Goal: Navigation & Orientation: Find specific page/section

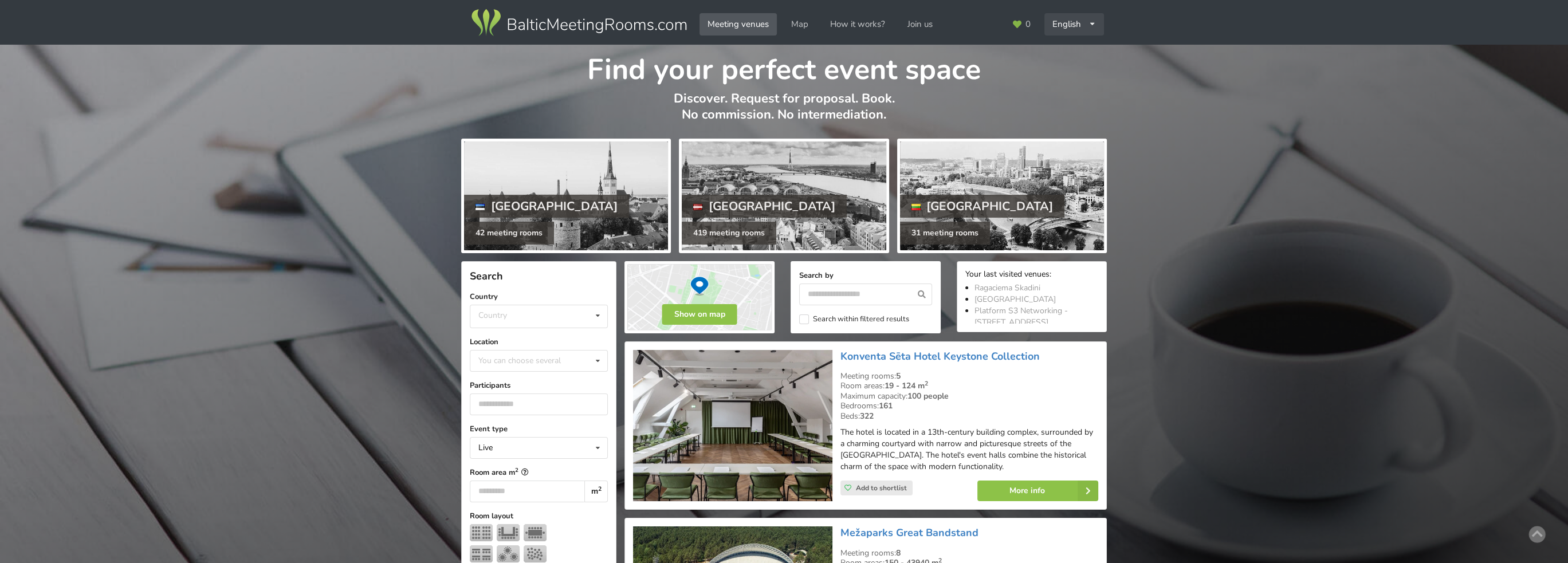
click at [1085, 20] on div "English Русский Latviešu" at bounding box center [1074, 24] width 59 height 22
click at [1062, 70] on link "Latviešu" at bounding box center [1074, 72] width 58 height 22
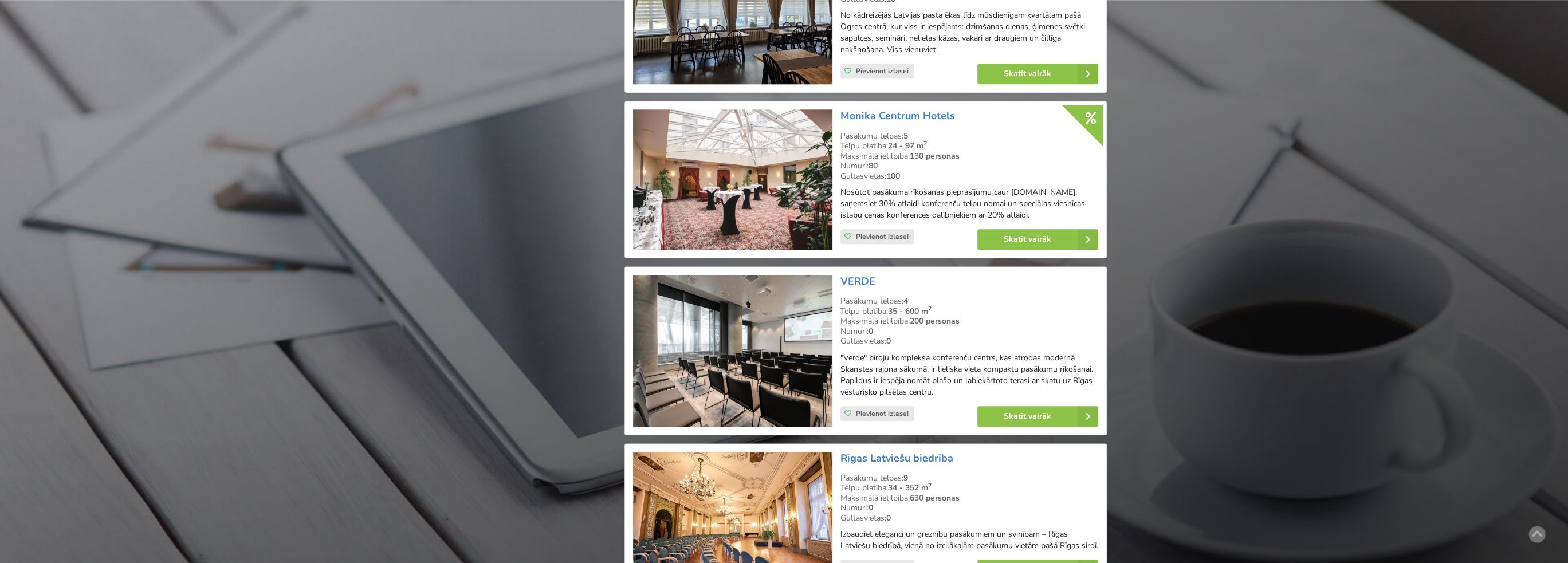
scroll to position [2404, 0]
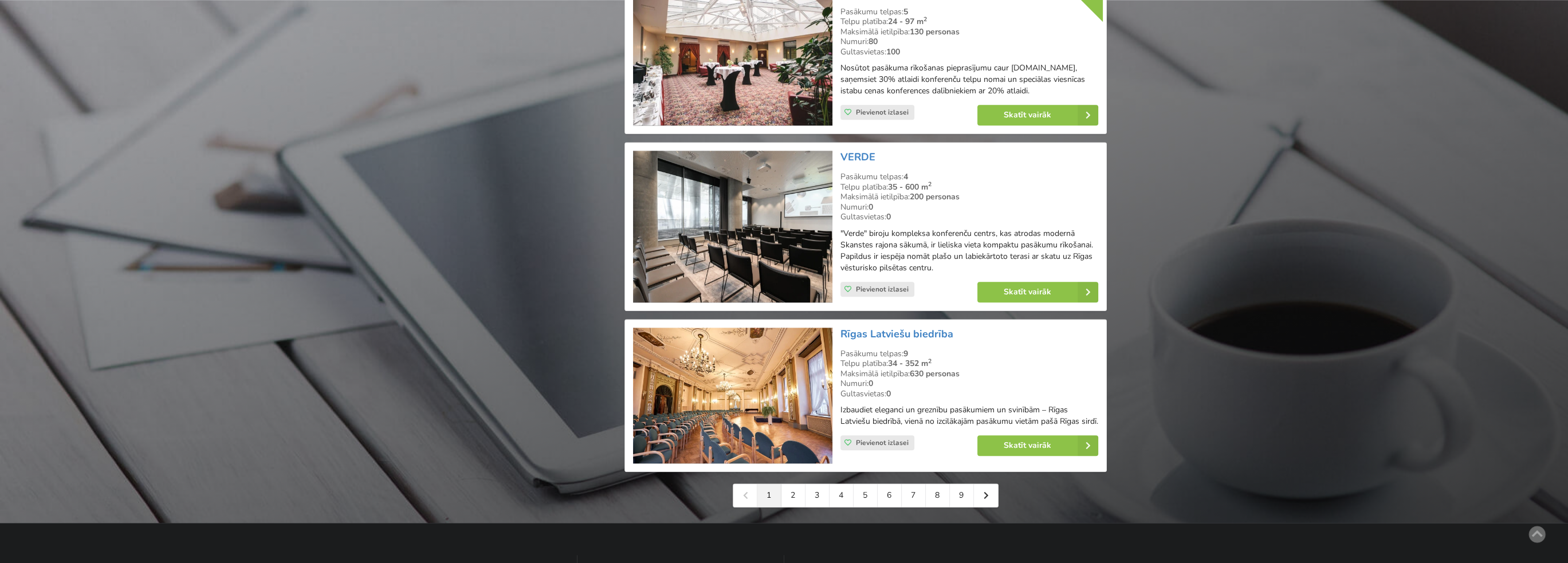
click at [769, 246] on img at bounding box center [732, 226] width 199 height 152
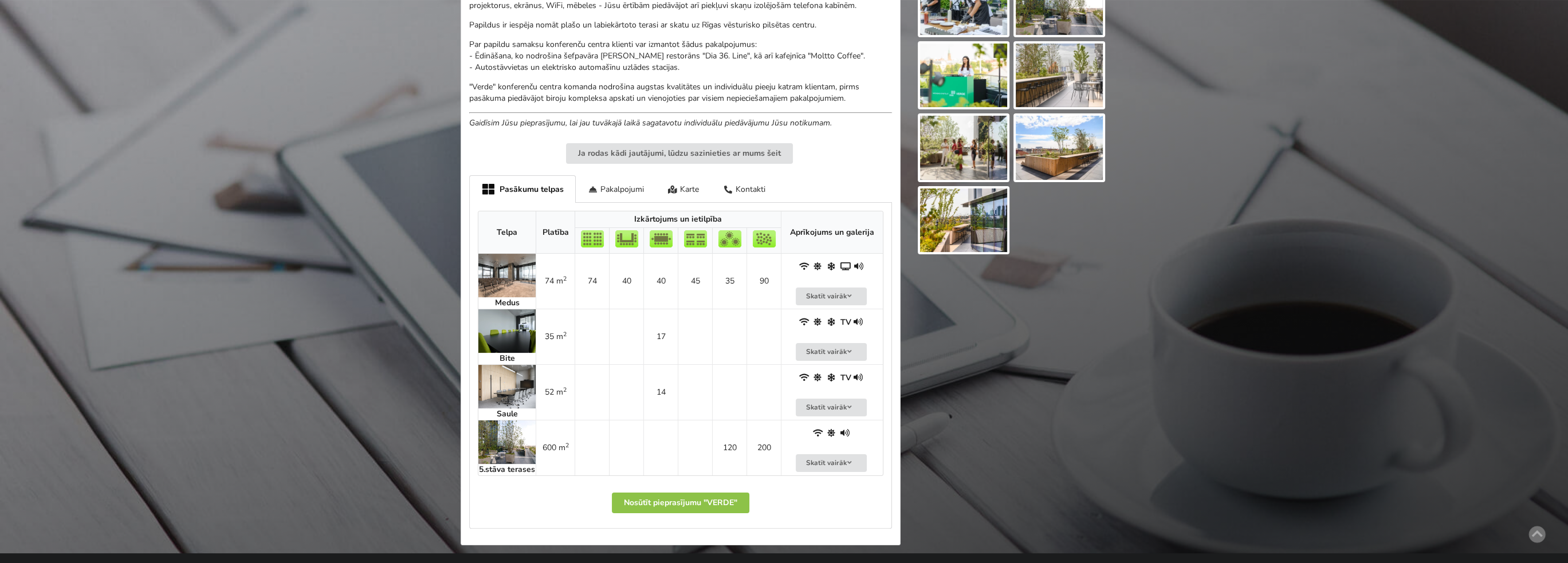
scroll to position [458, 0]
click at [500, 283] on img at bounding box center [507, 274] width 58 height 43
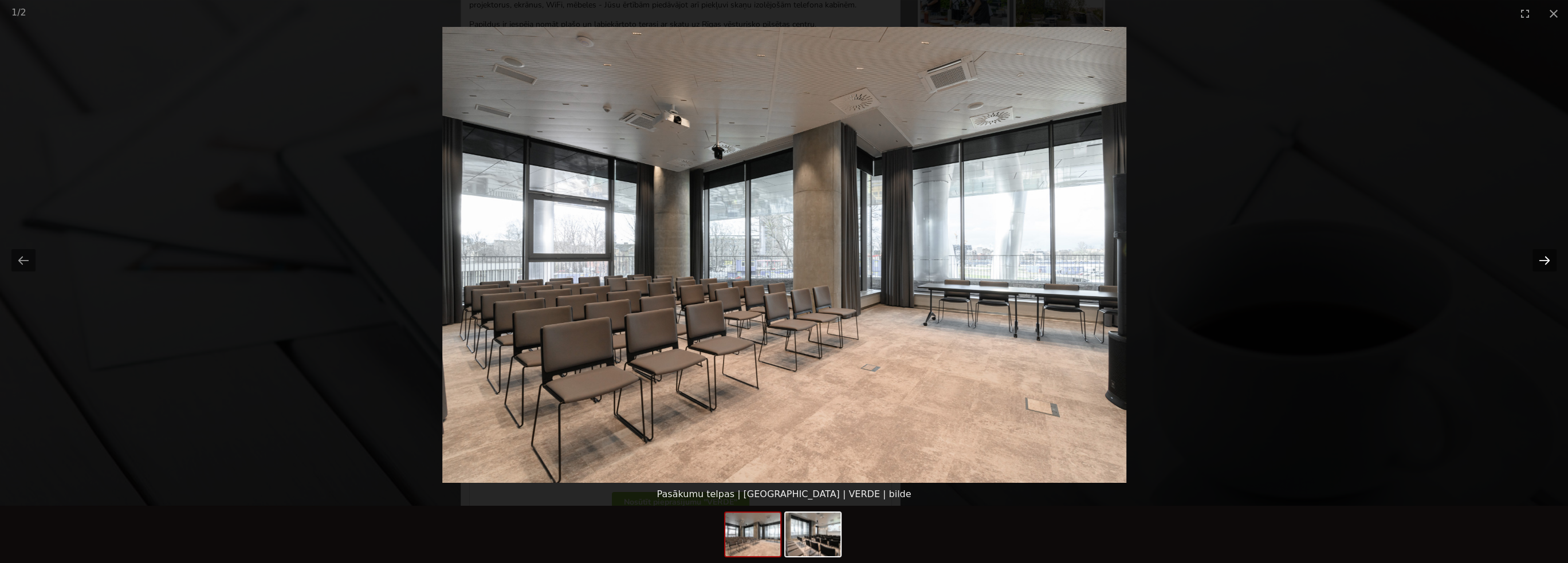
click at [1539, 259] on button "Next slide" at bounding box center [1544, 260] width 24 height 22
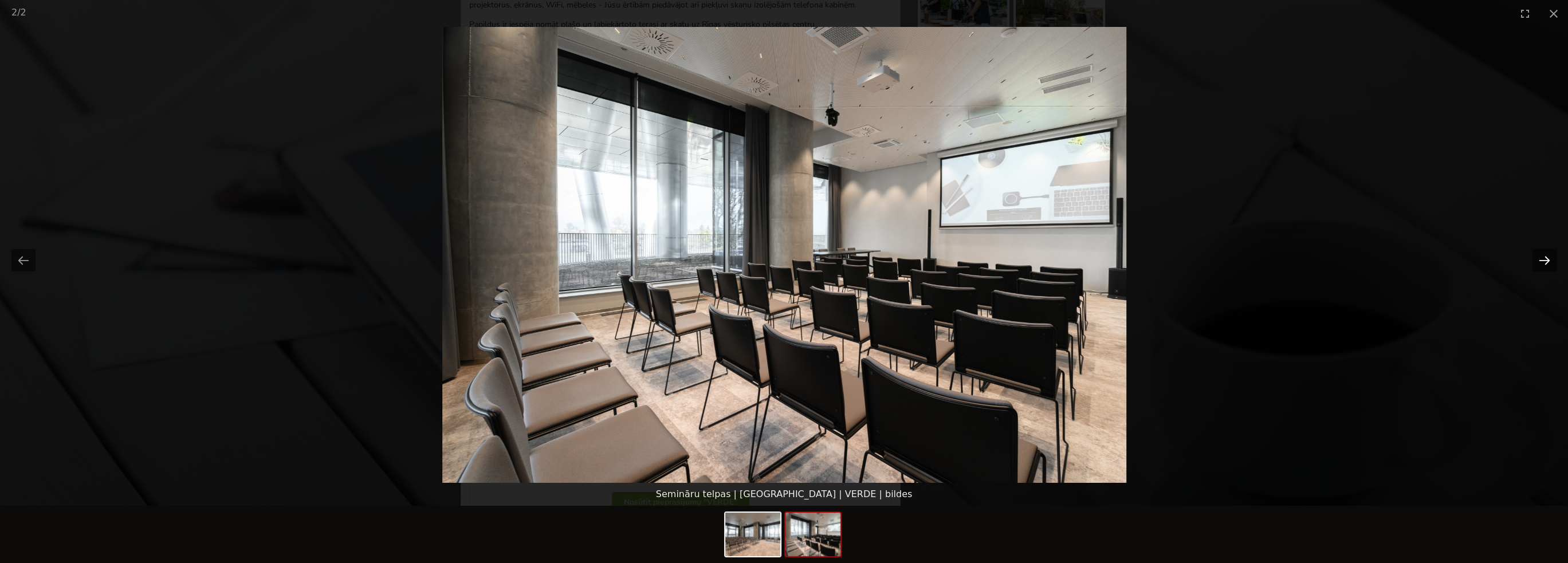
click at [1539, 259] on button "Next slide" at bounding box center [1544, 260] width 24 height 22
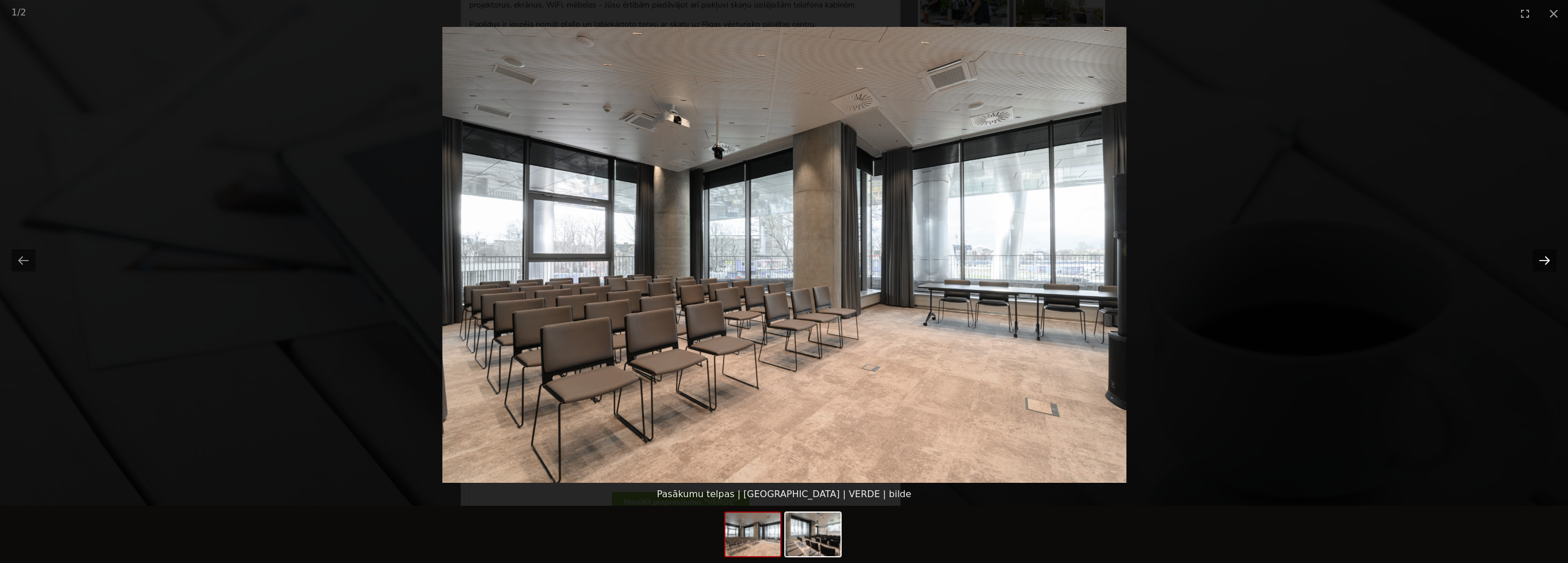
click at [1539, 259] on button "Next slide" at bounding box center [1544, 260] width 24 height 22
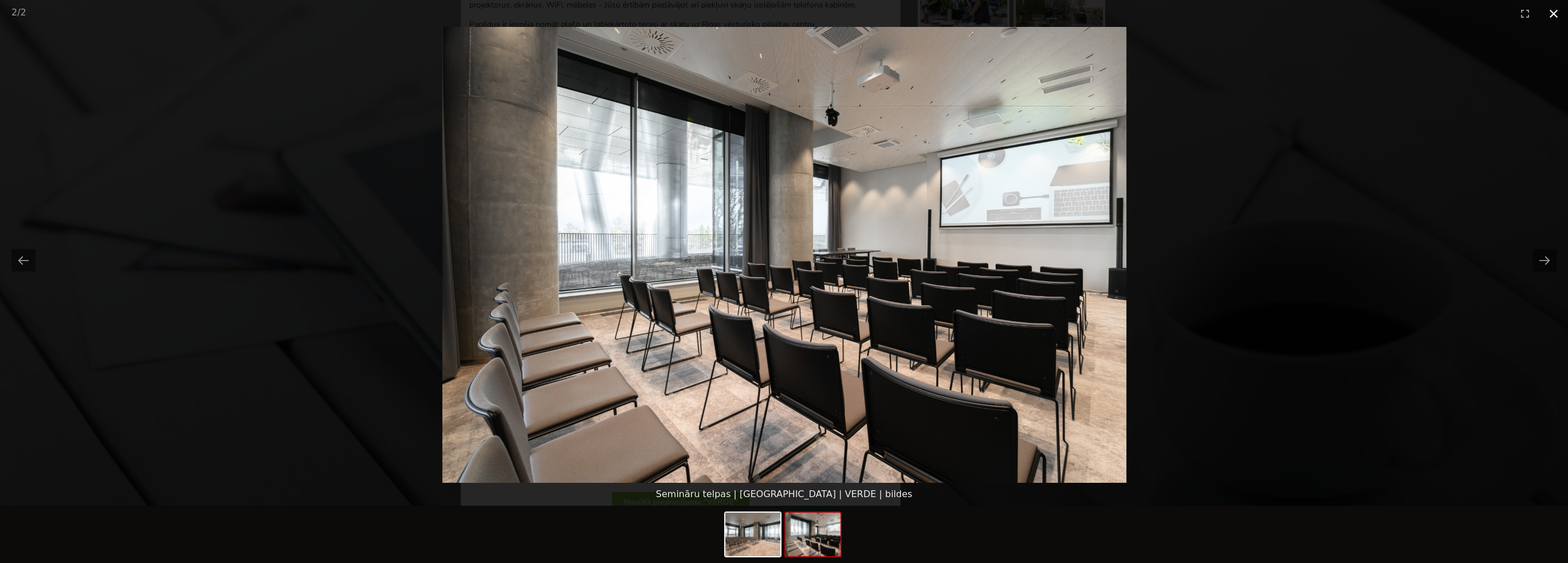
click at [1560, 11] on button "Close gallery" at bounding box center [1554, 13] width 29 height 27
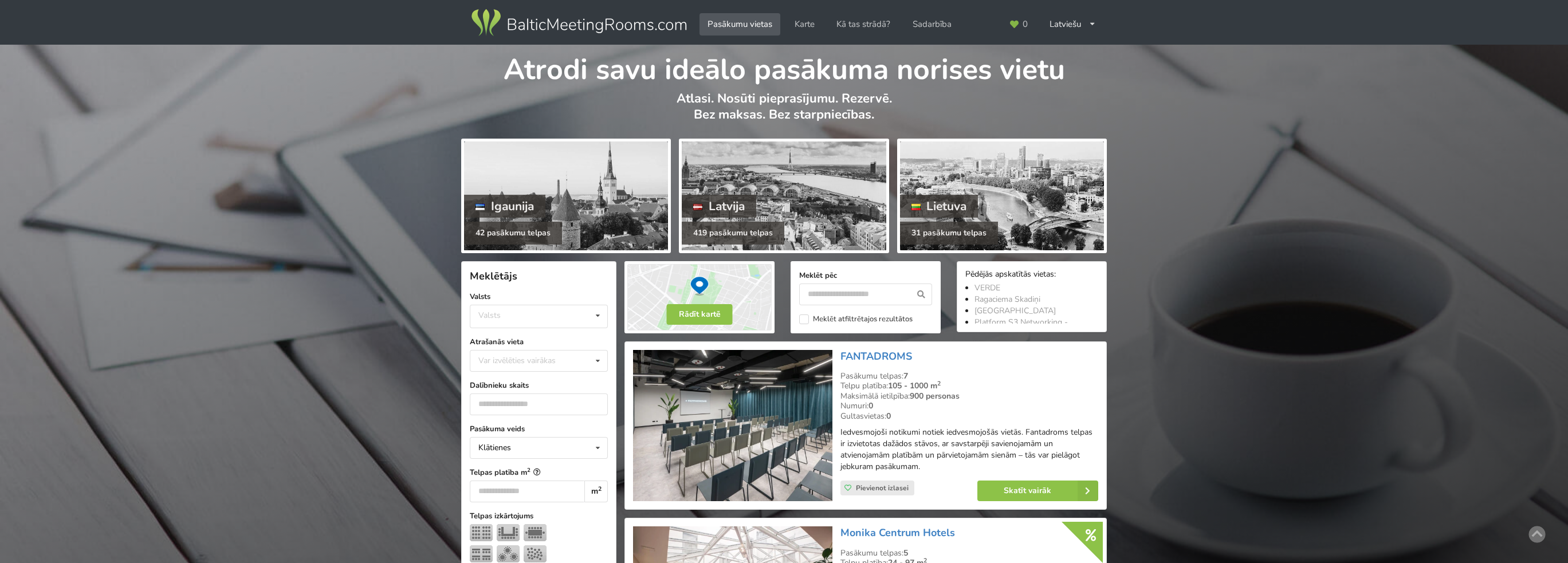
scroll to position [2404, 0]
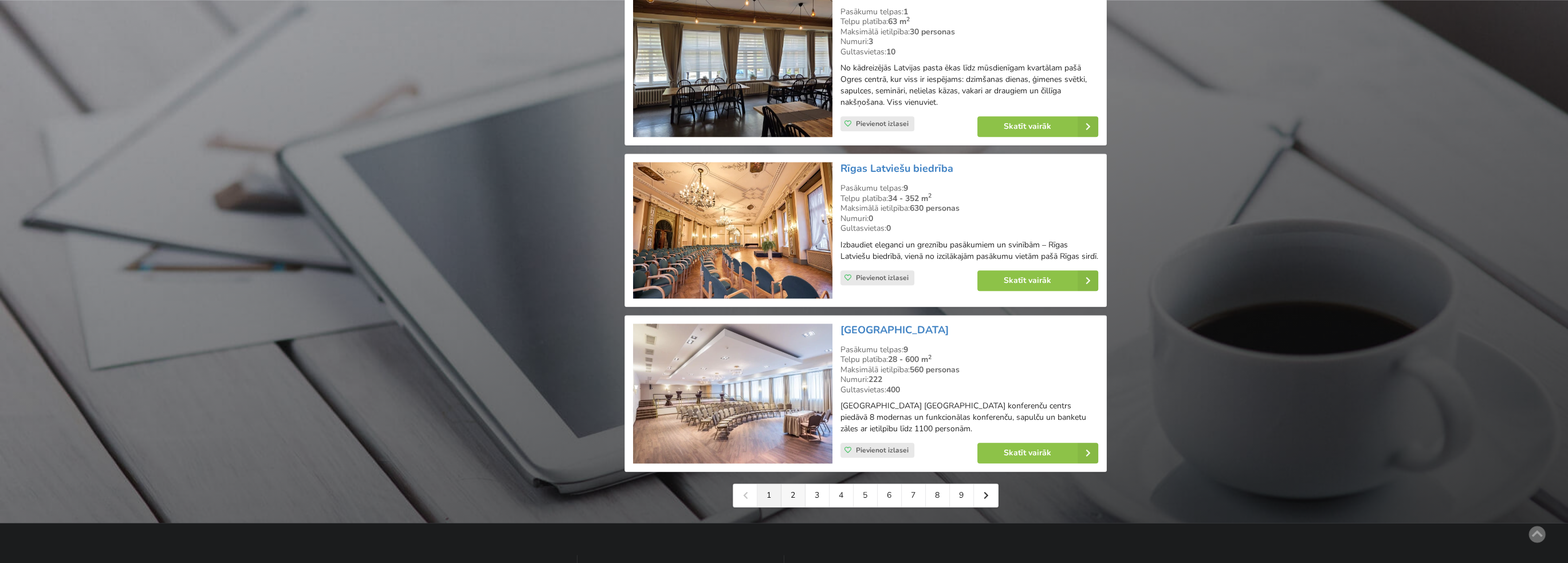
click at [798, 501] on link "2" at bounding box center [793, 495] width 24 height 22
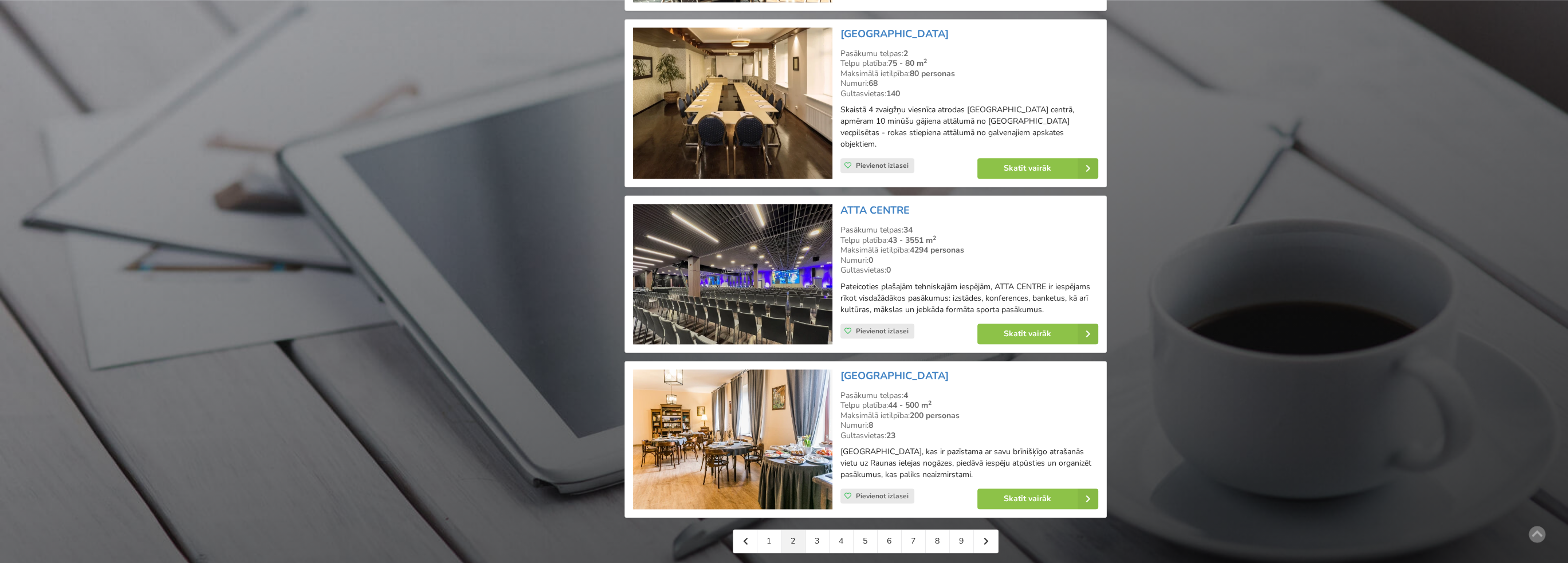
scroll to position [2461, 0]
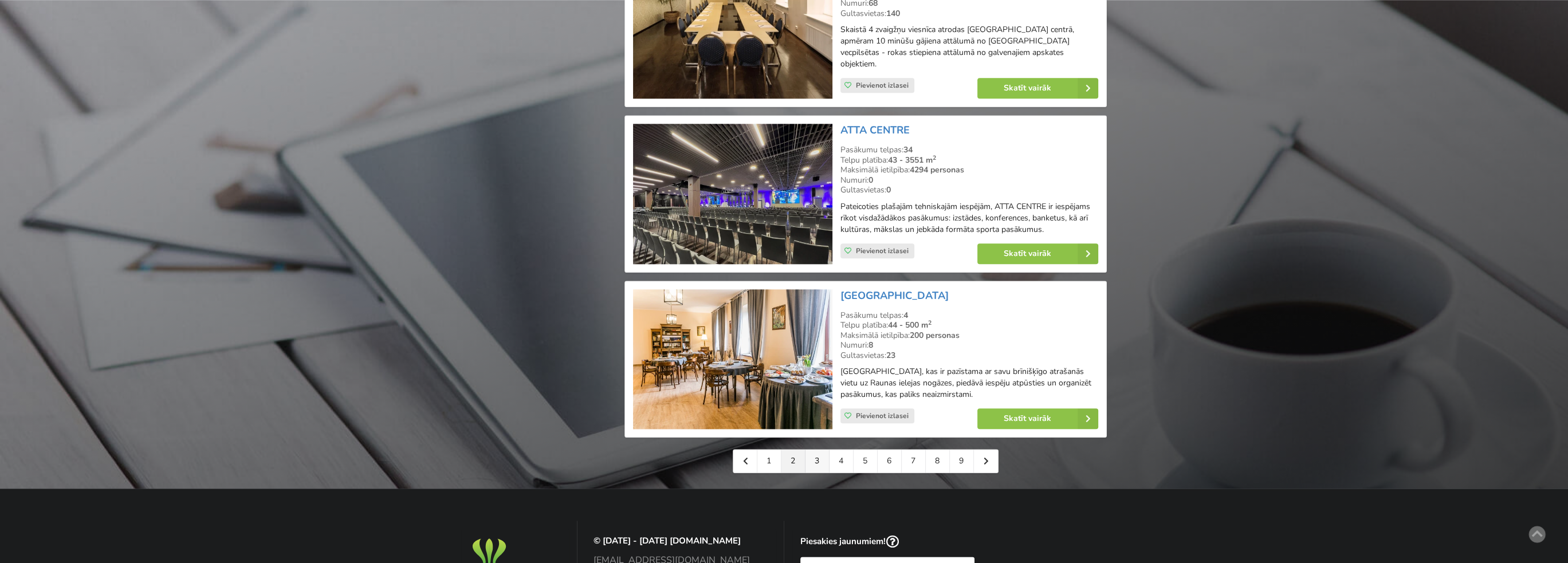
click at [817, 450] on link "3" at bounding box center [817, 460] width 24 height 22
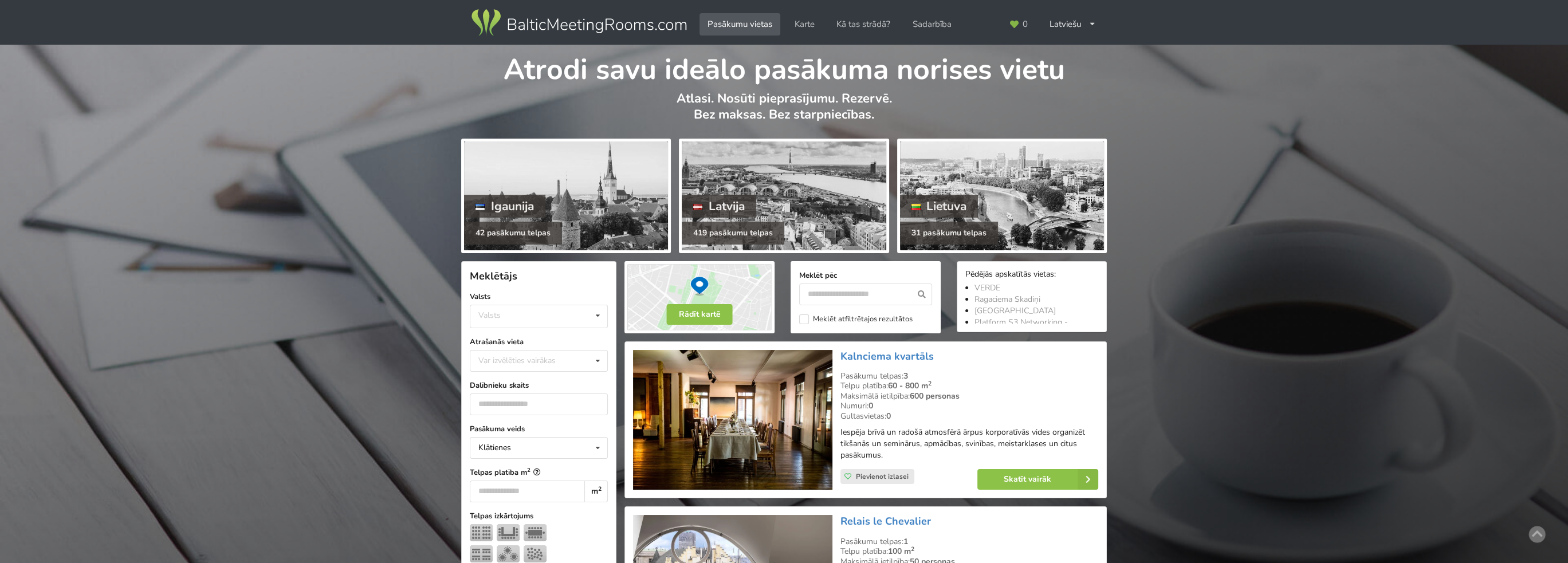
click at [764, 396] on img at bounding box center [732, 420] width 199 height 140
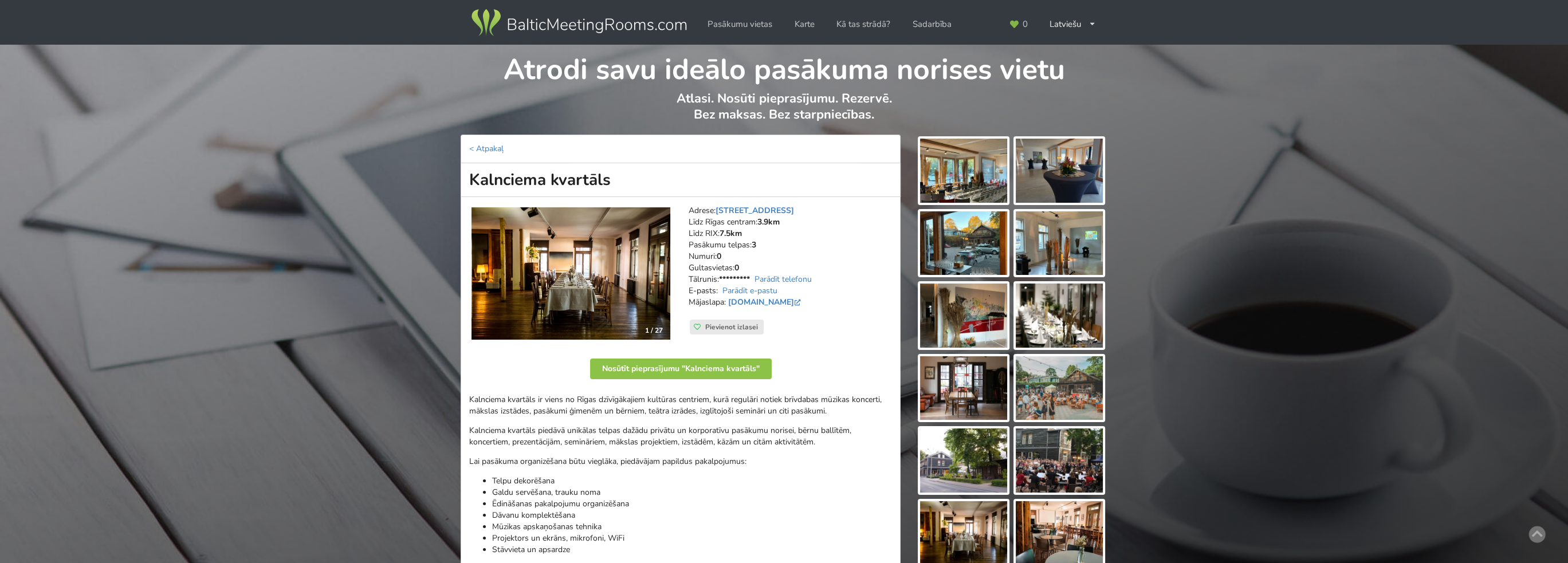
click at [949, 191] on img at bounding box center [963, 170] width 87 height 64
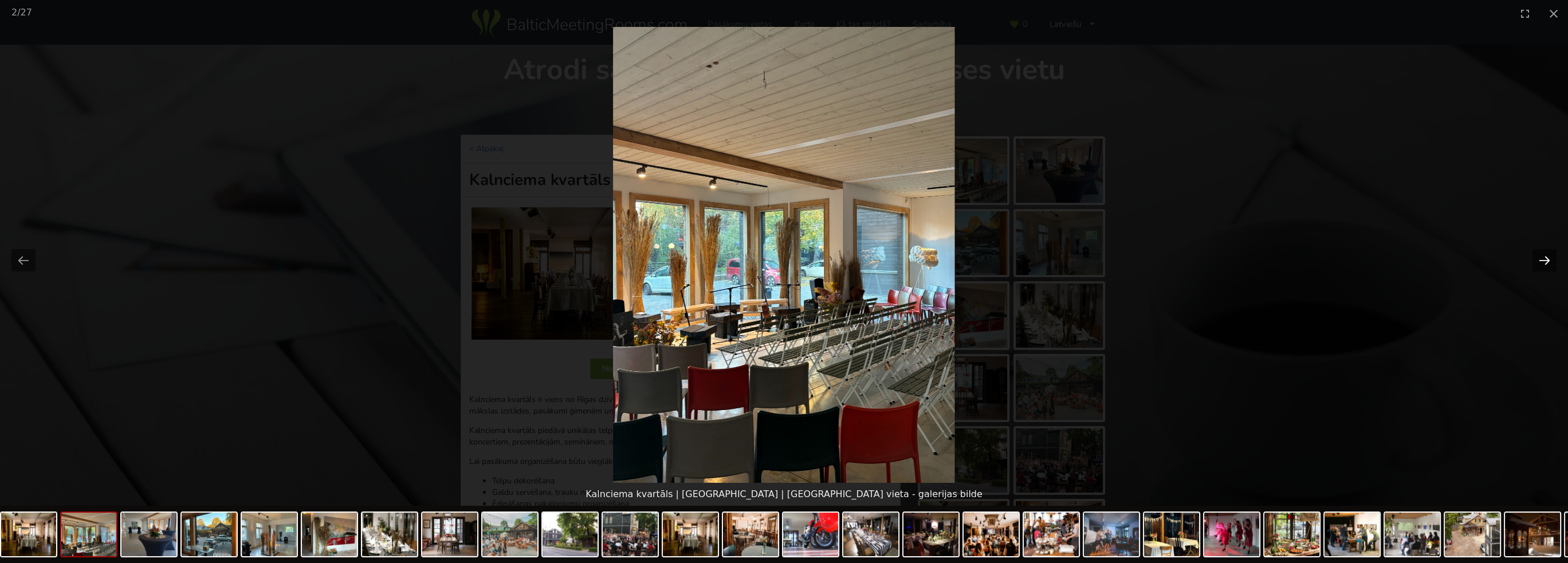
click at [1547, 259] on button "Next slide" at bounding box center [1544, 260] width 24 height 22
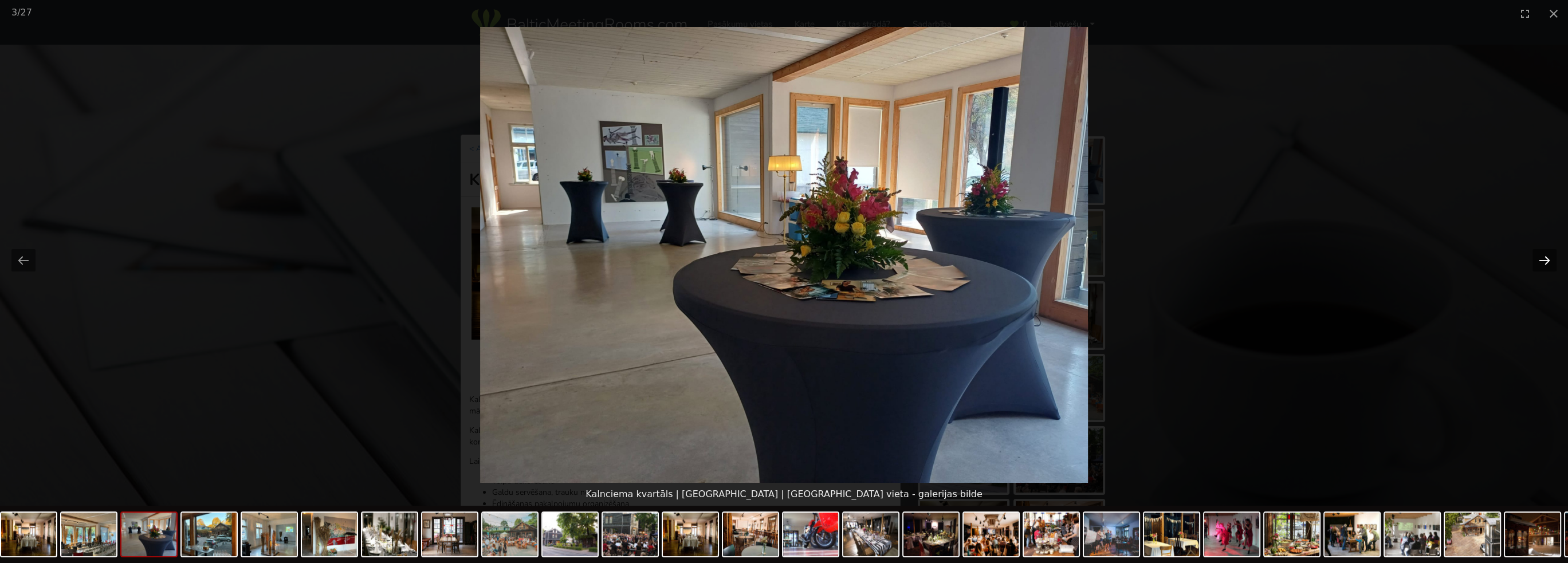
click at [1546, 258] on button "Next slide" at bounding box center [1544, 260] width 24 height 22
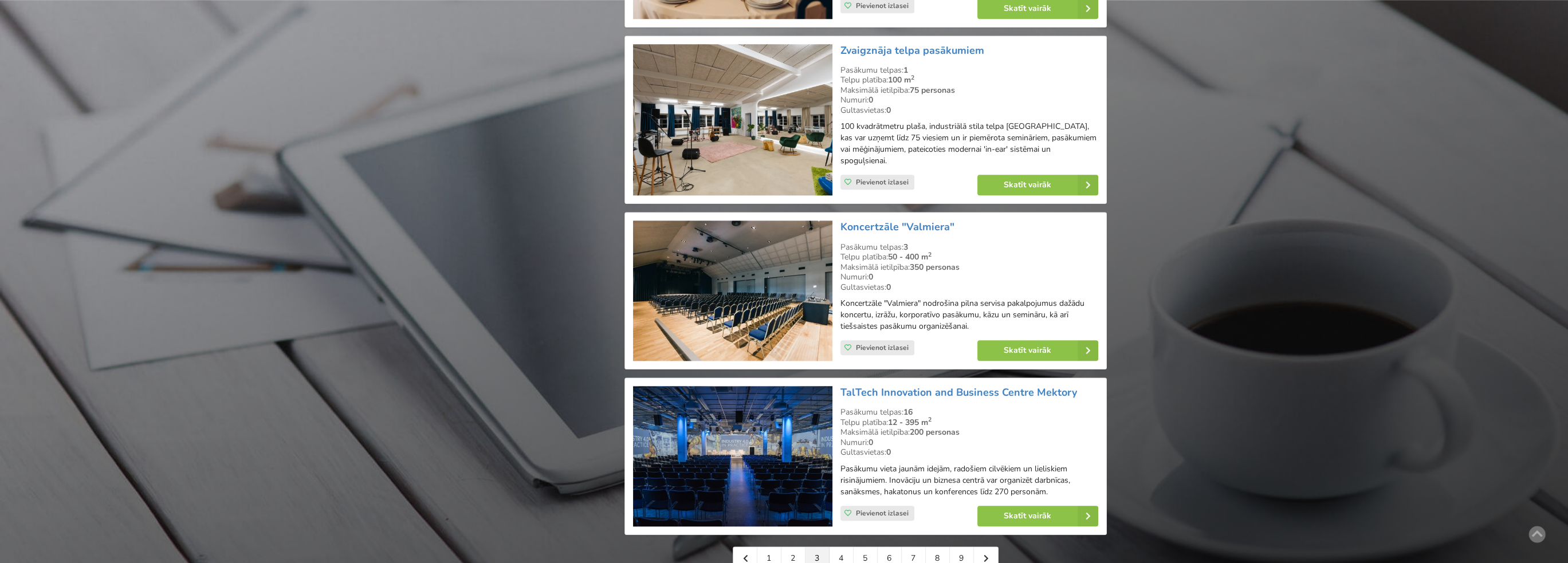
scroll to position [2461, 0]
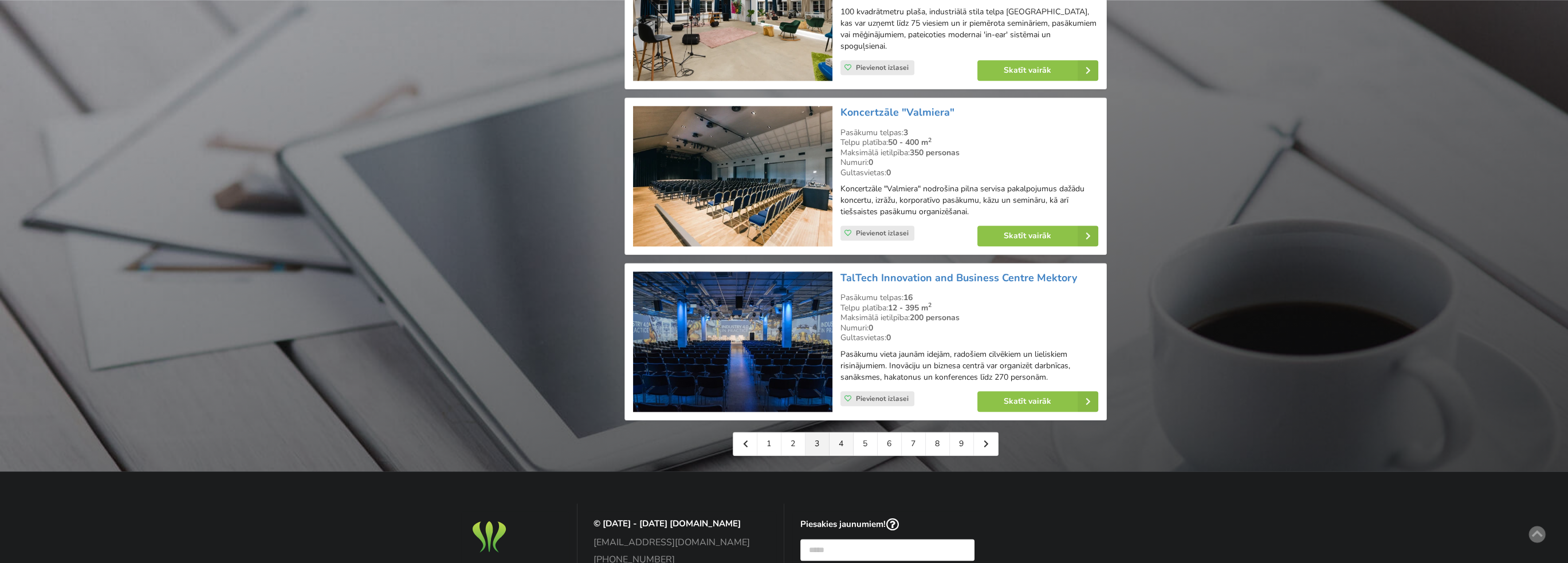
click at [838, 432] on link "4" at bounding box center [841, 442] width 24 height 22
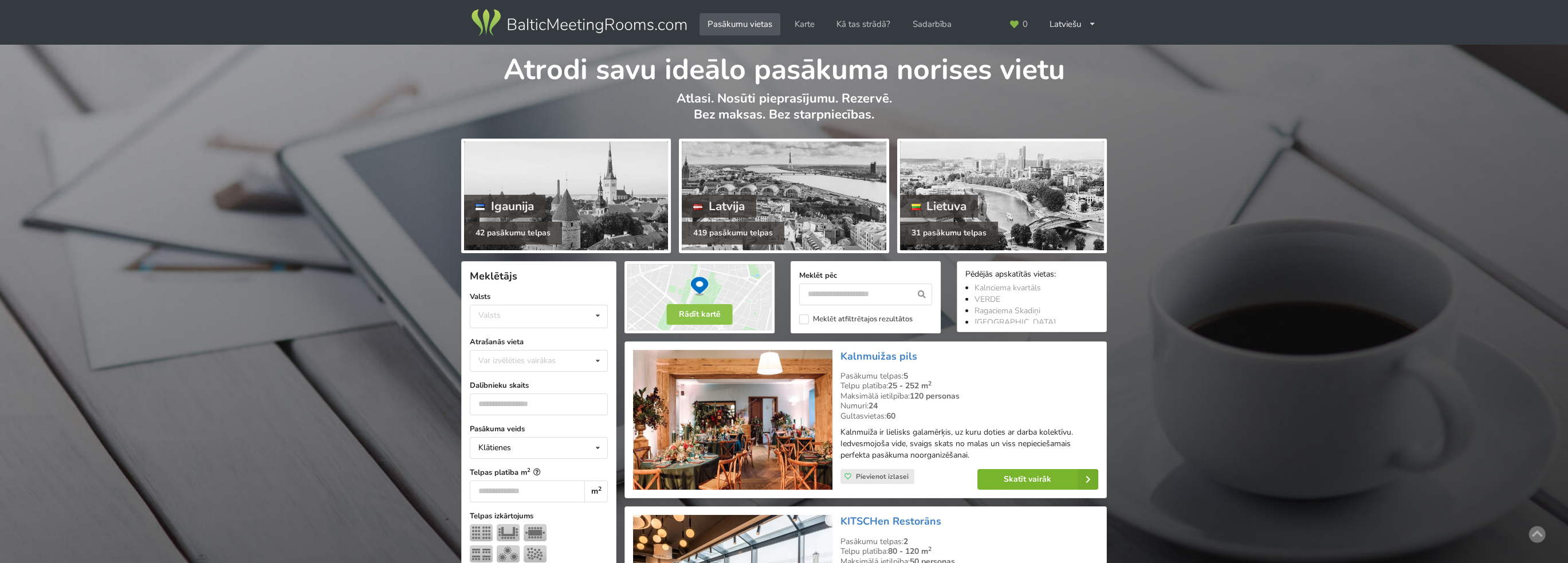
click at [1038, 473] on link "Skatīt vairāk" at bounding box center [1038, 478] width 121 height 21
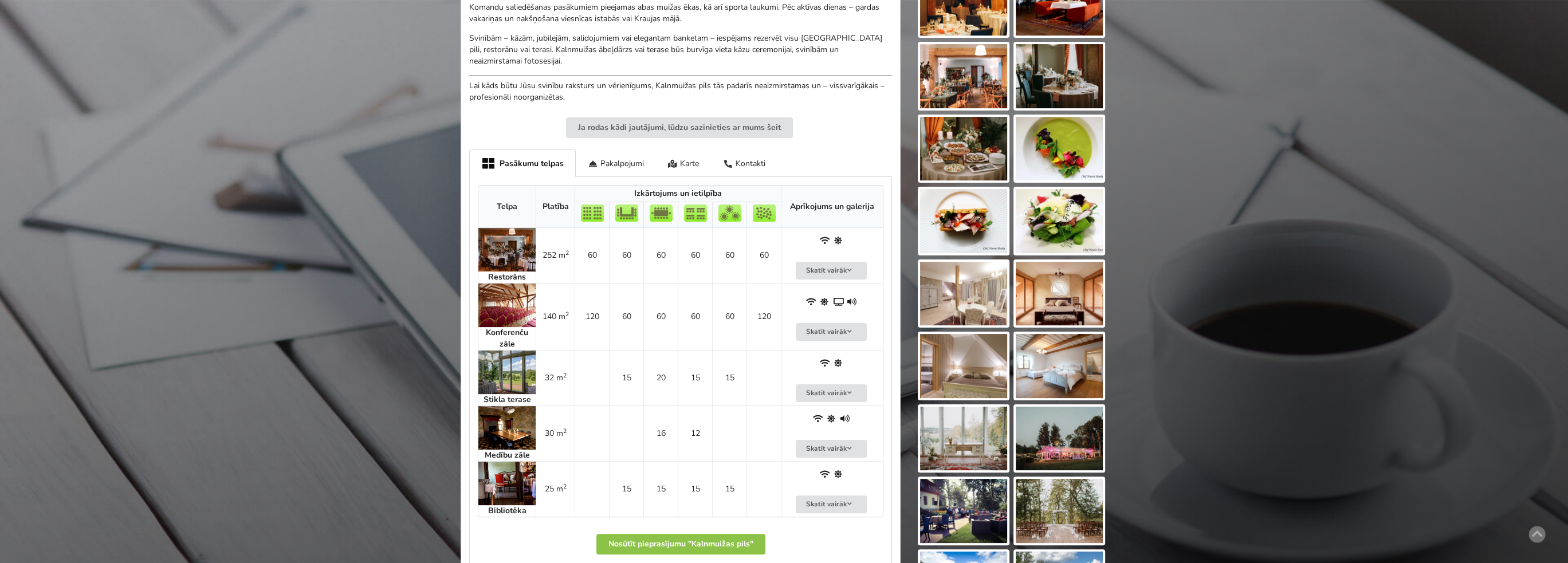
scroll to position [572, 0]
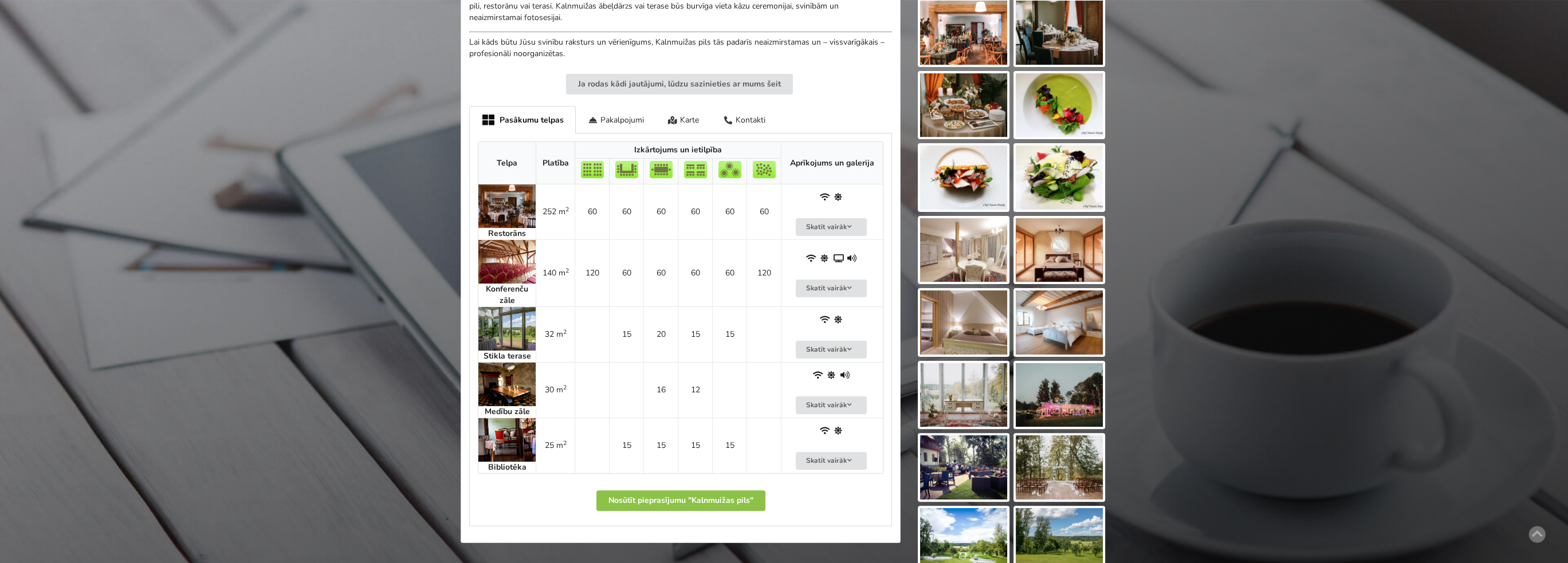
click at [514, 427] on img at bounding box center [507, 440] width 58 height 43
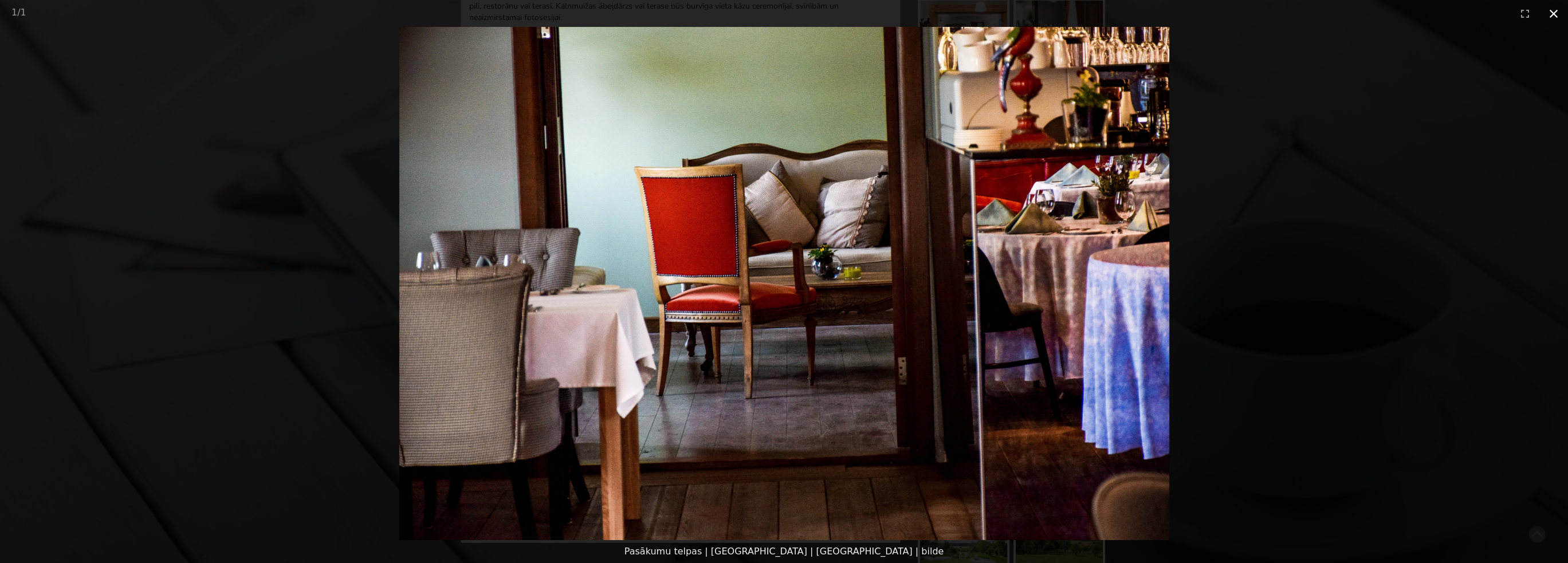
click at [1552, 17] on button "Close gallery" at bounding box center [1554, 13] width 29 height 27
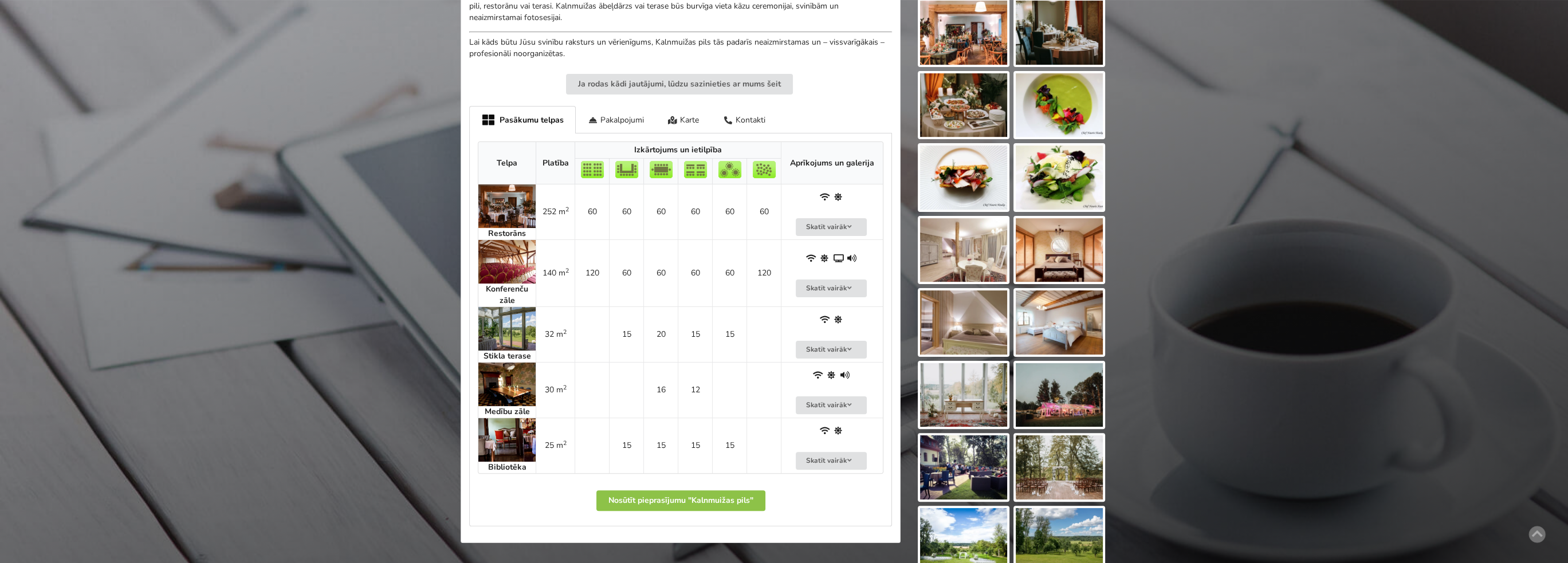
click at [518, 385] on img at bounding box center [507, 384] width 58 height 43
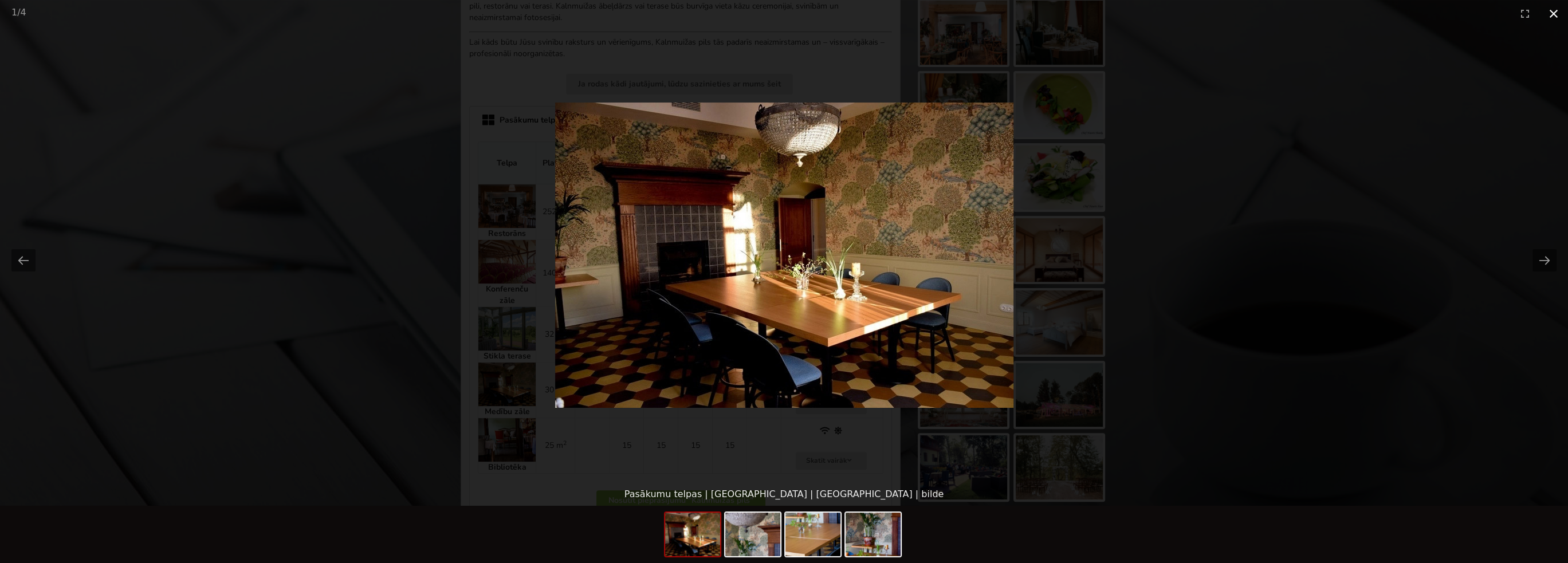
click at [1555, 12] on button "Close gallery" at bounding box center [1554, 13] width 29 height 27
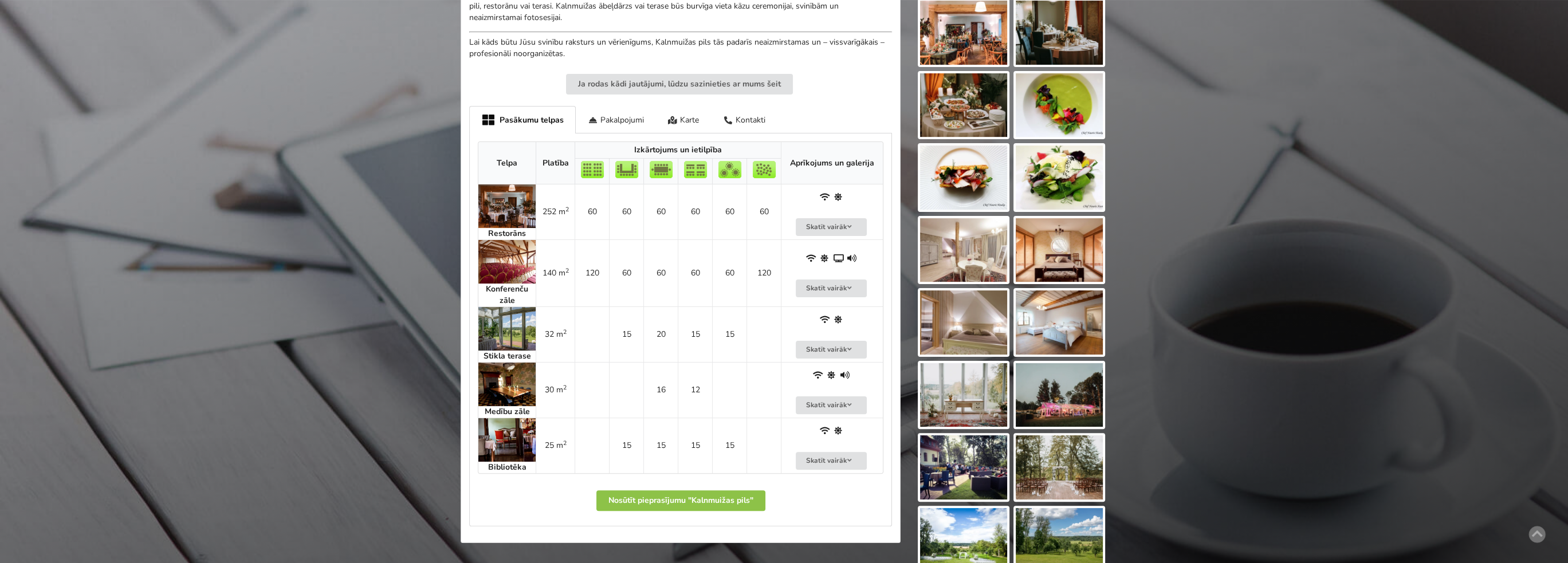
click at [511, 331] on img at bounding box center [507, 328] width 58 height 43
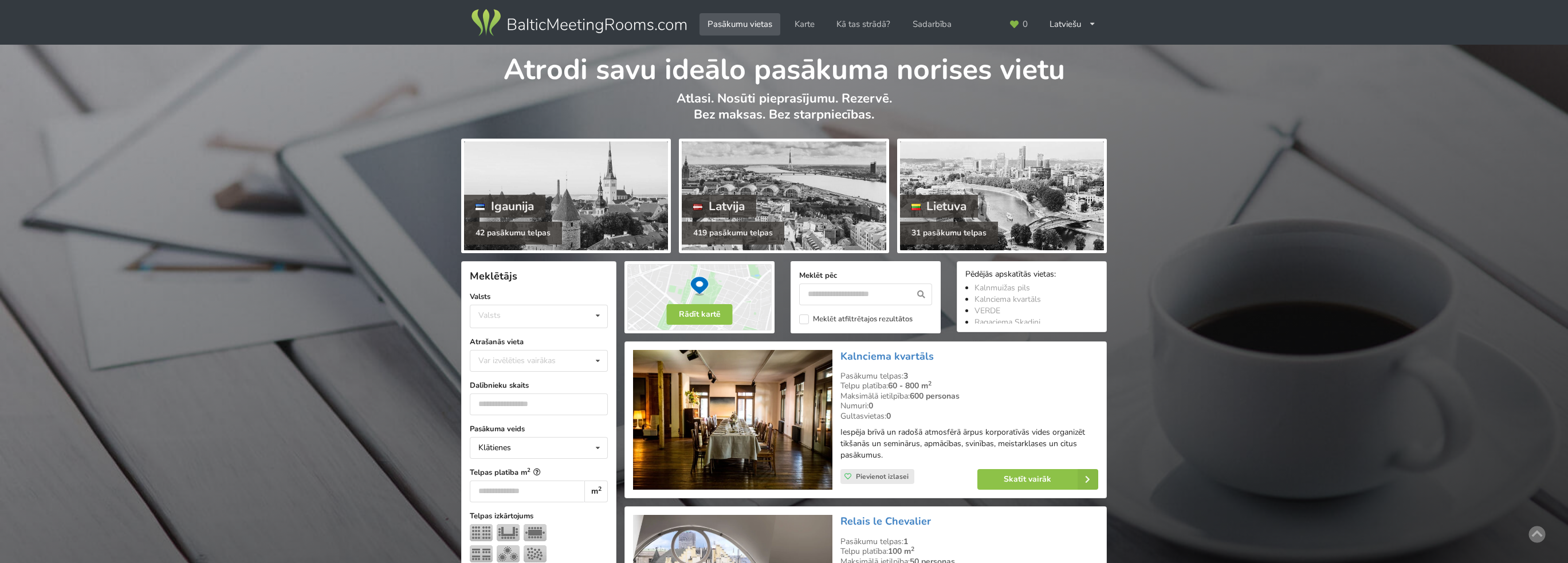
scroll to position [2461, 0]
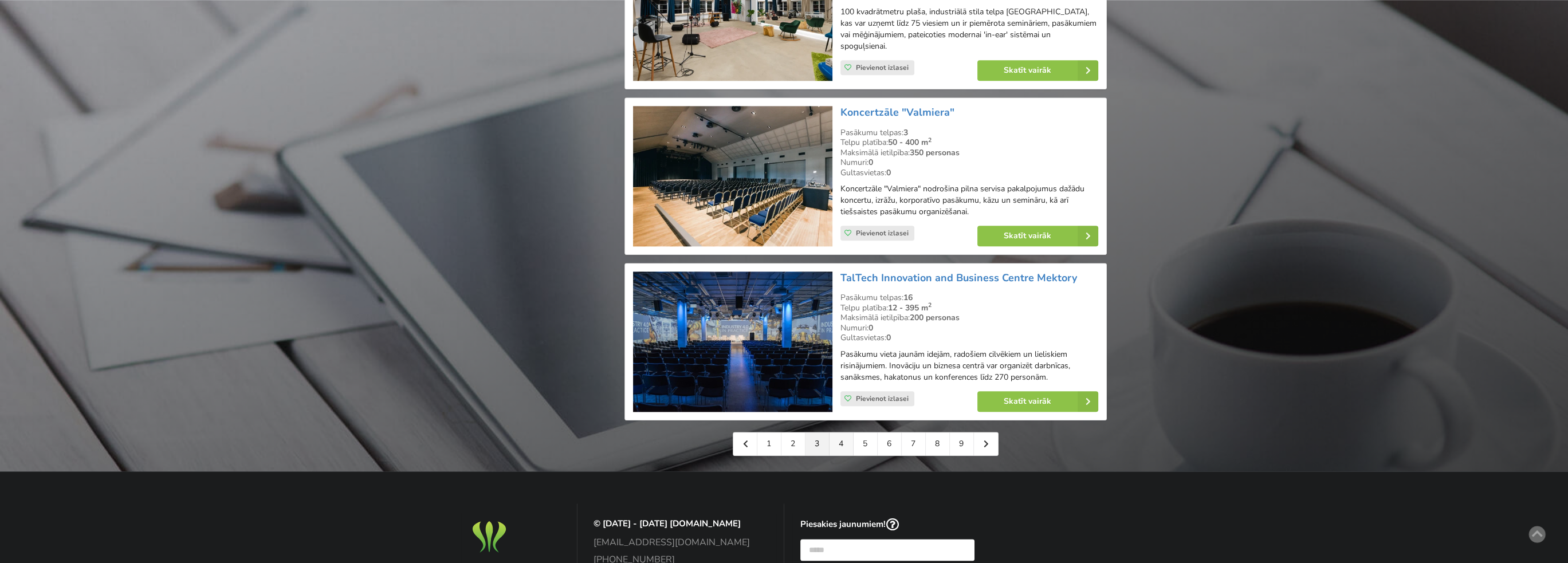
click at [839, 432] on link "4" at bounding box center [841, 442] width 24 height 22
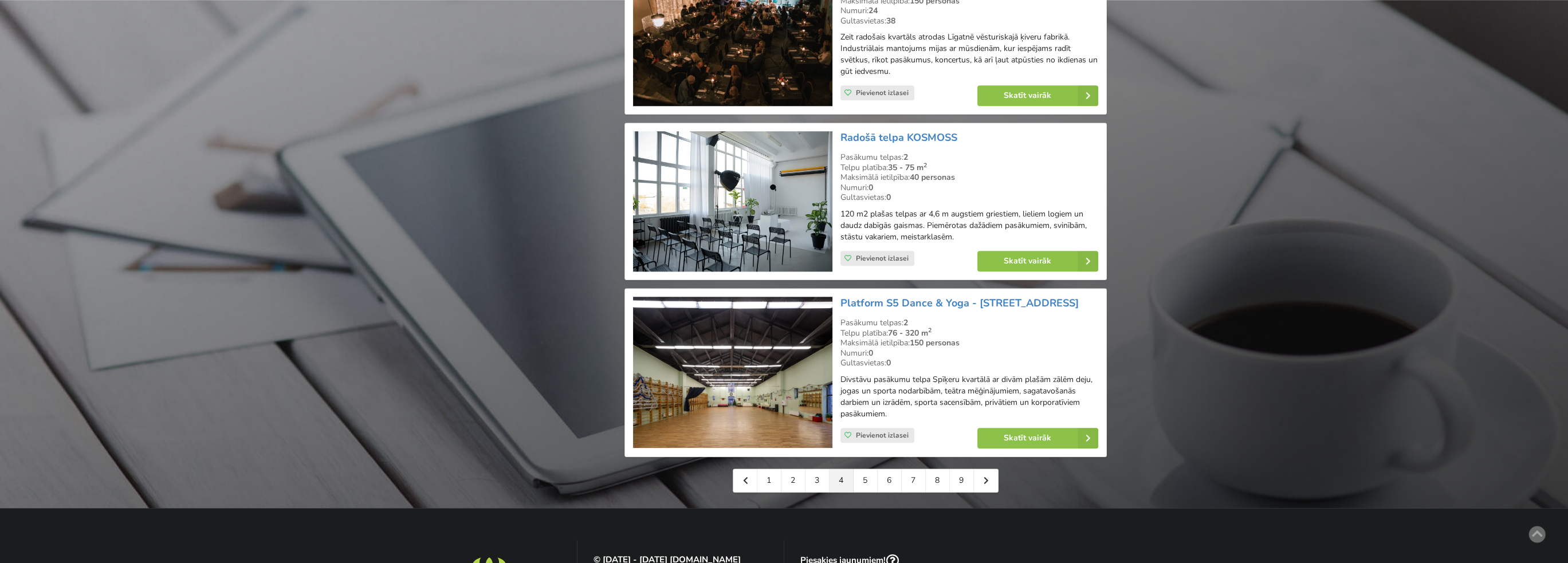
scroll to position [2518, 0]
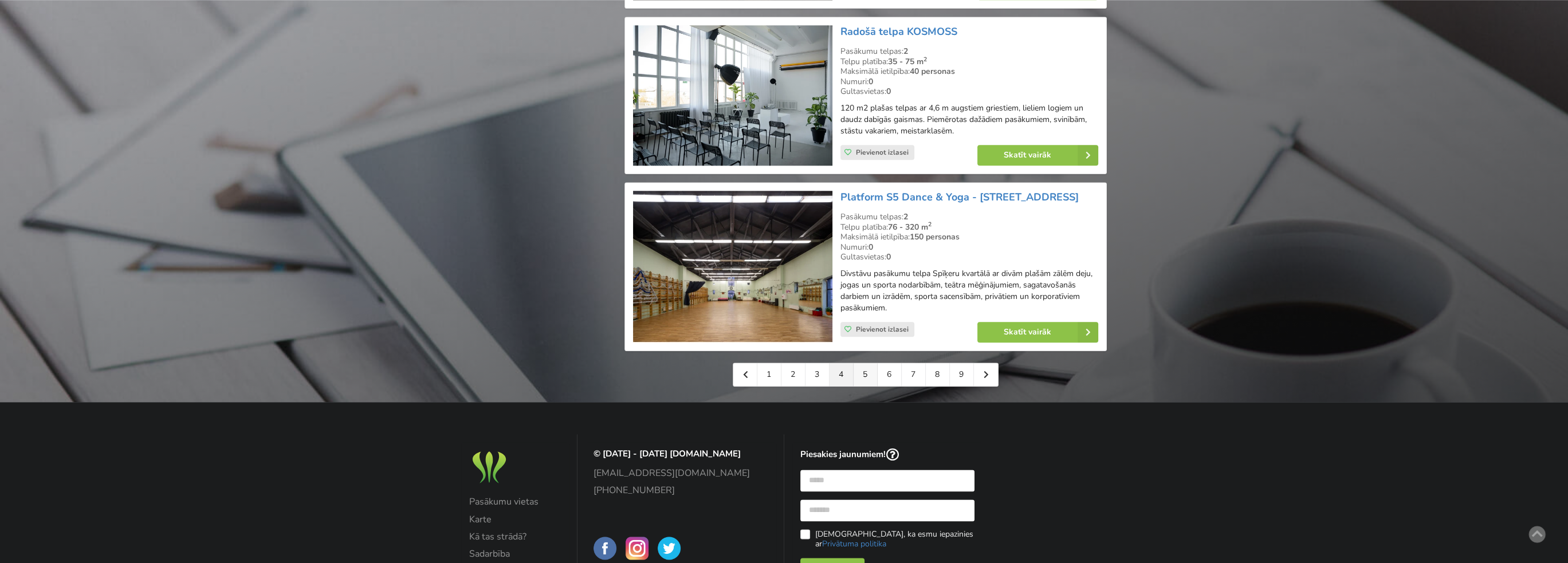
click at [861, 362] on link "5" at bounding box center [865, 373] width 24 height 22
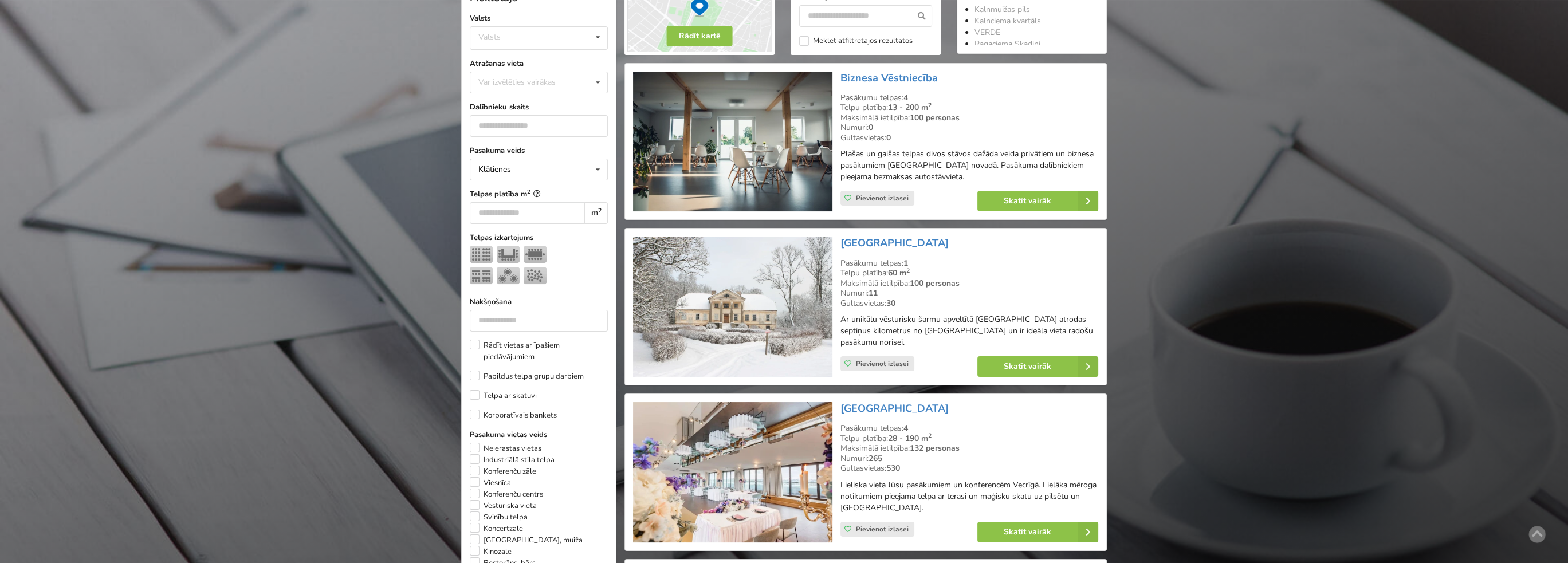
scroll to position [286, 0]
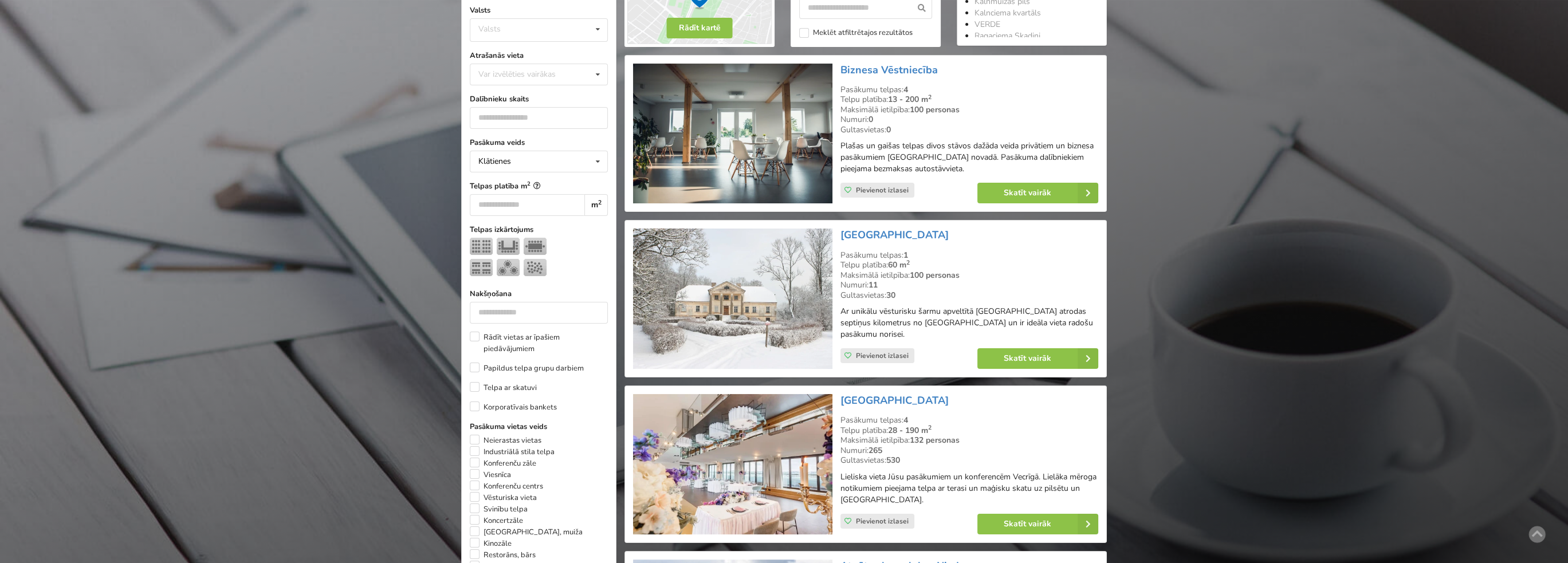
click at [734, 156] on img at bounding box center [732, 134] width 199 height 140
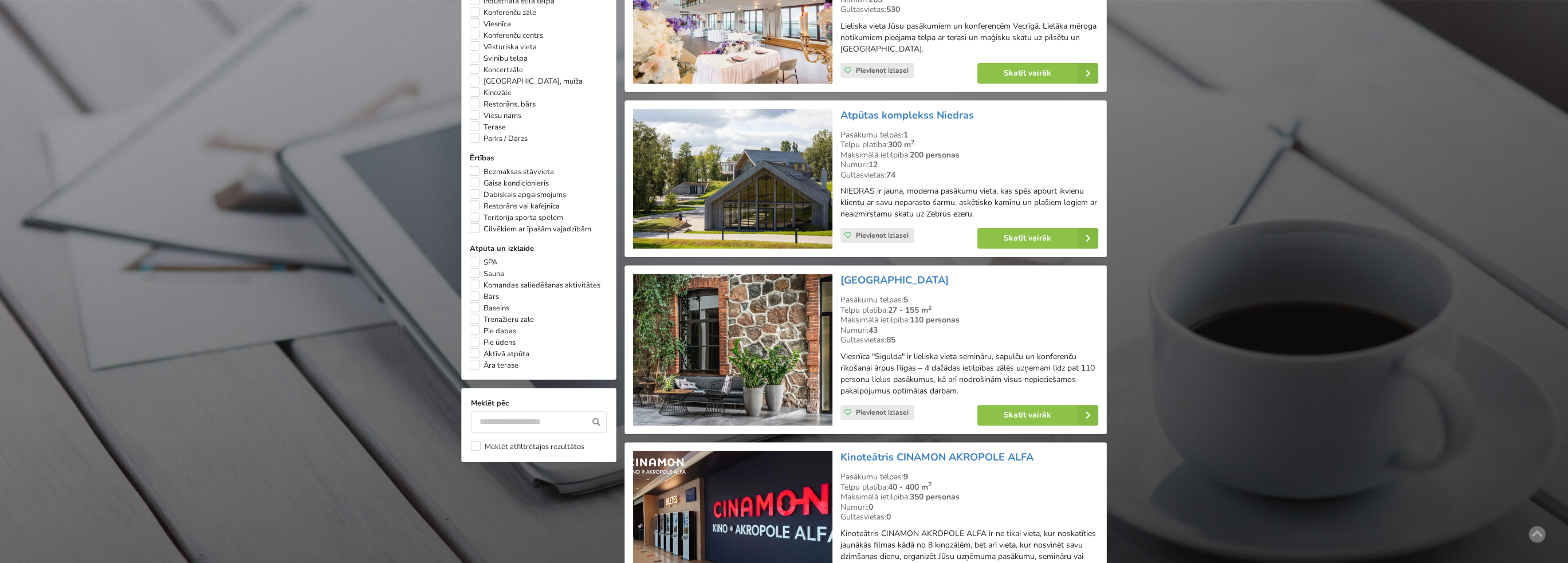
scroll to position [744, 0]
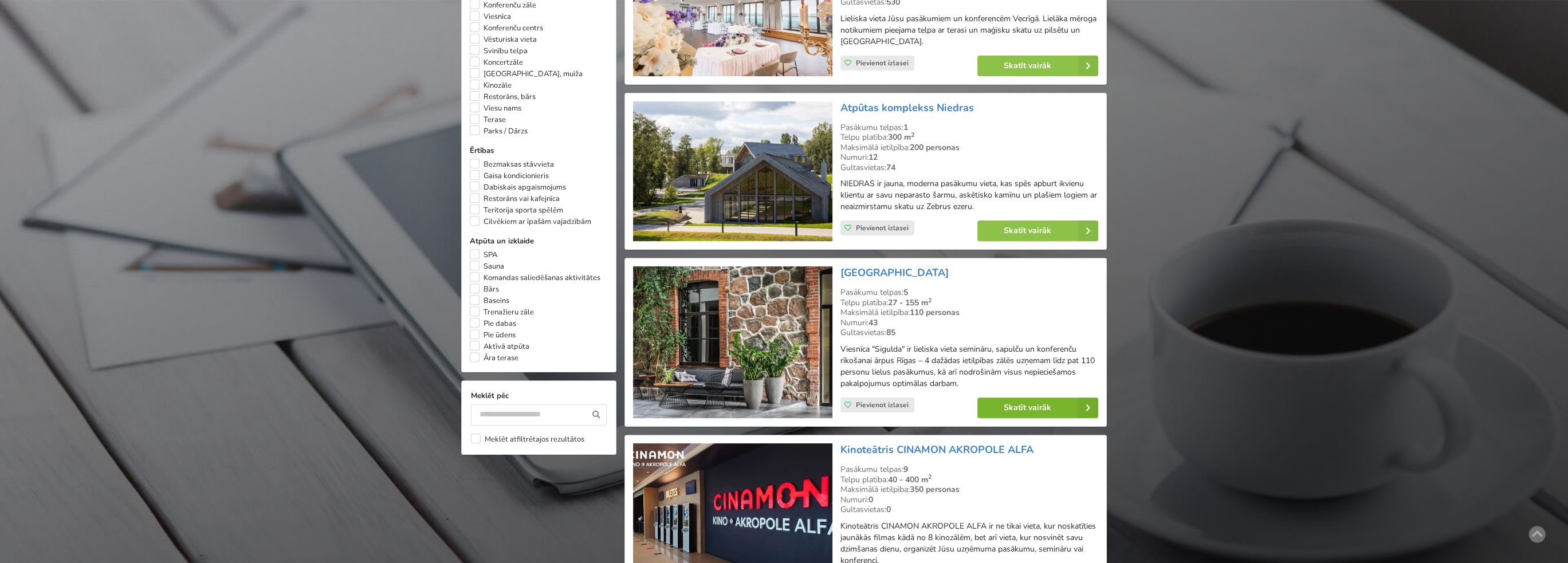
click at [993, 398] on link "Skatīt vairāk" at bounding box center [1038, 407] width 121 height 21
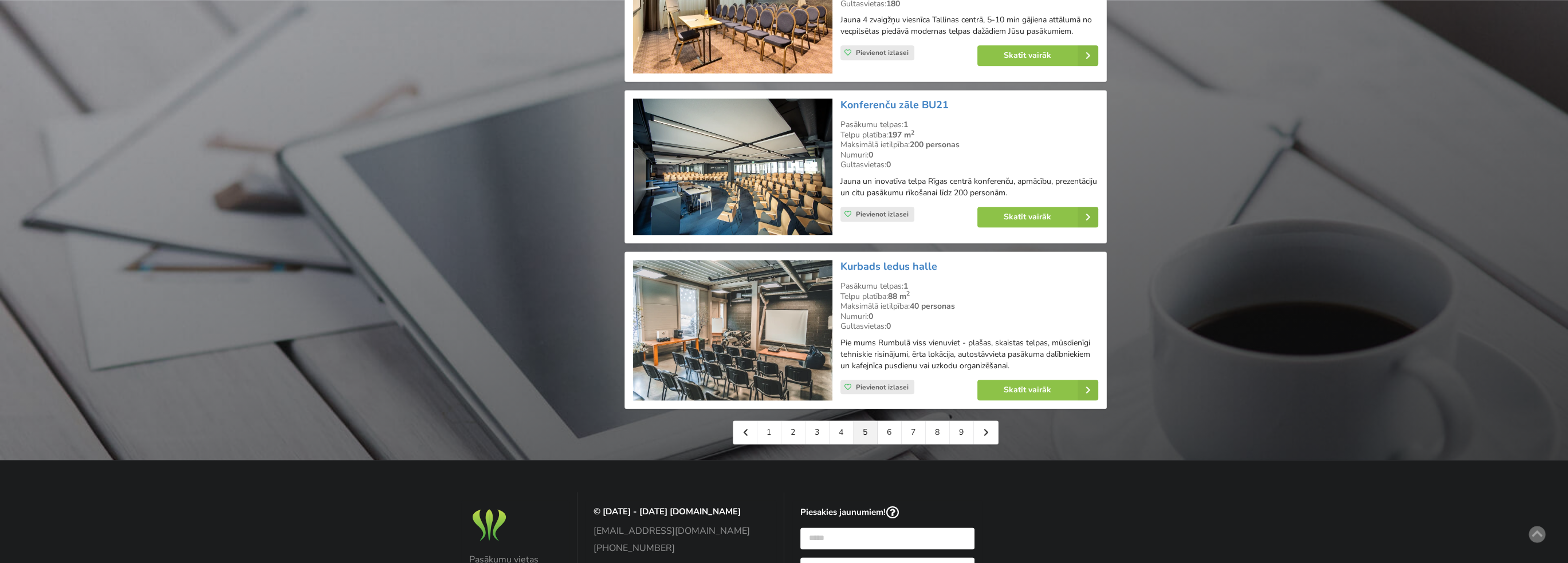
scroll to position [2518, 0]
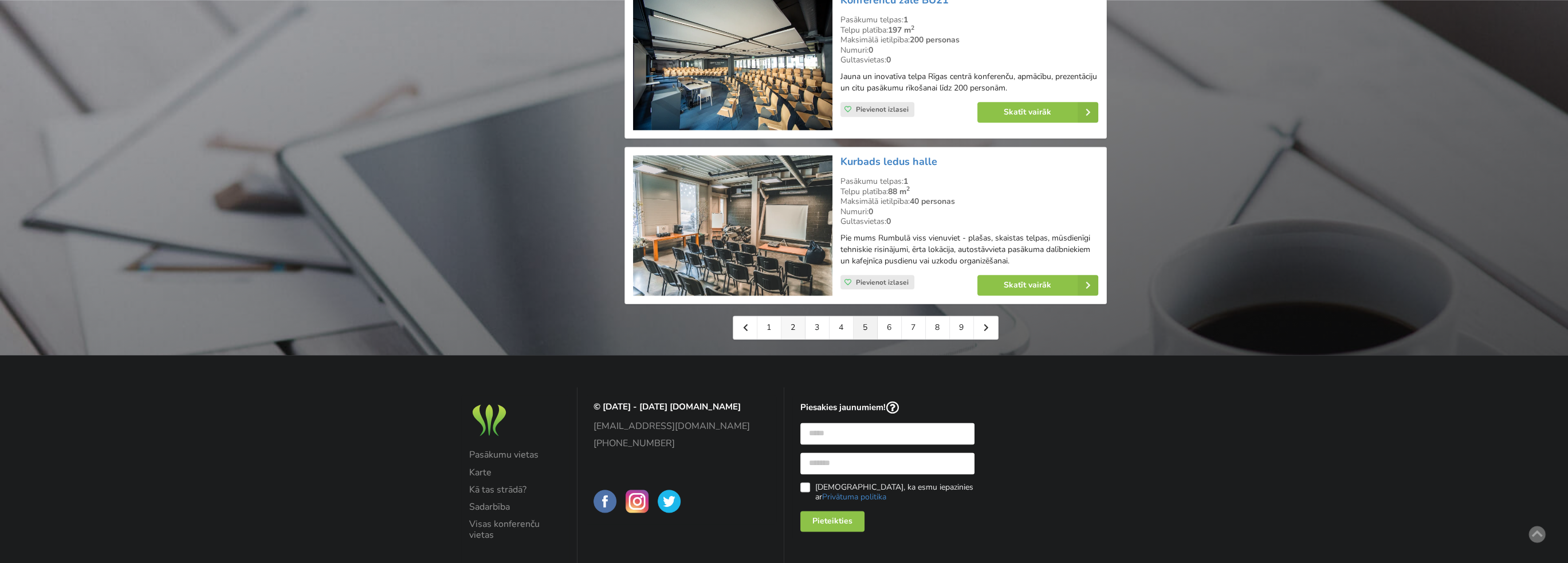
click at [793, 320] on link "2" at bounding box center [793, 326] width 24 height 22
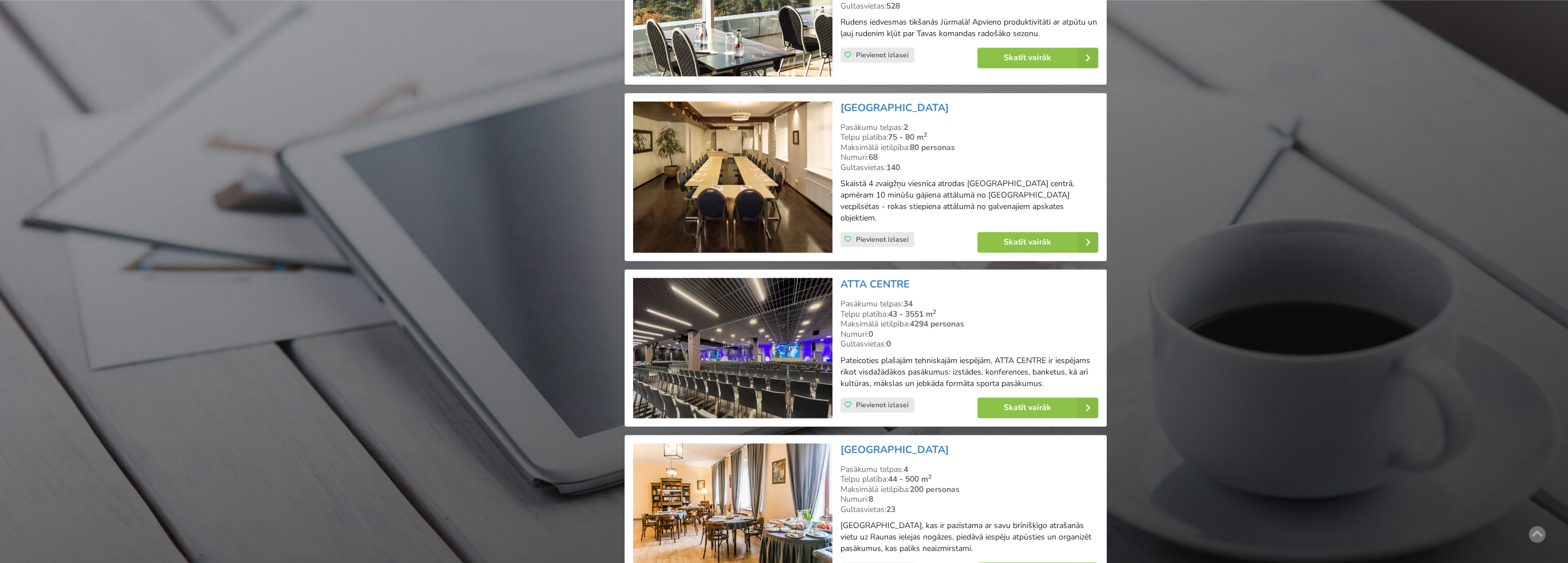
scroll to position [2346, 0]
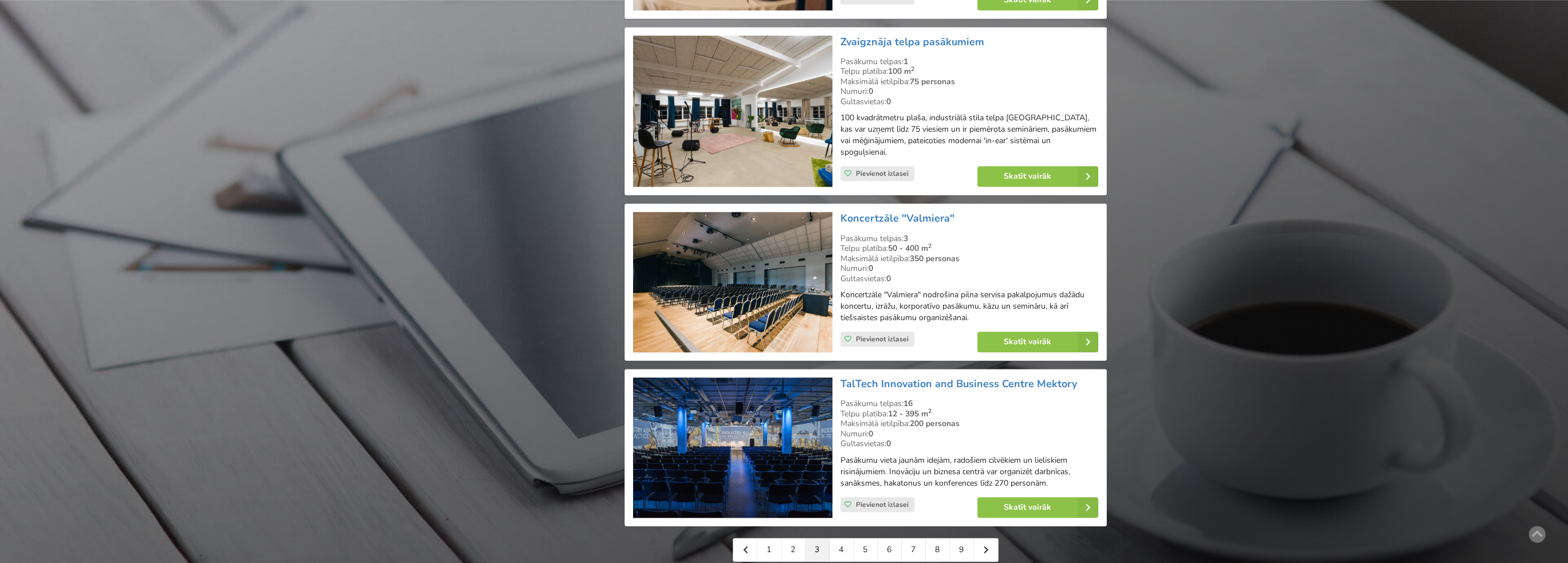
scroll to position [2404, 0]
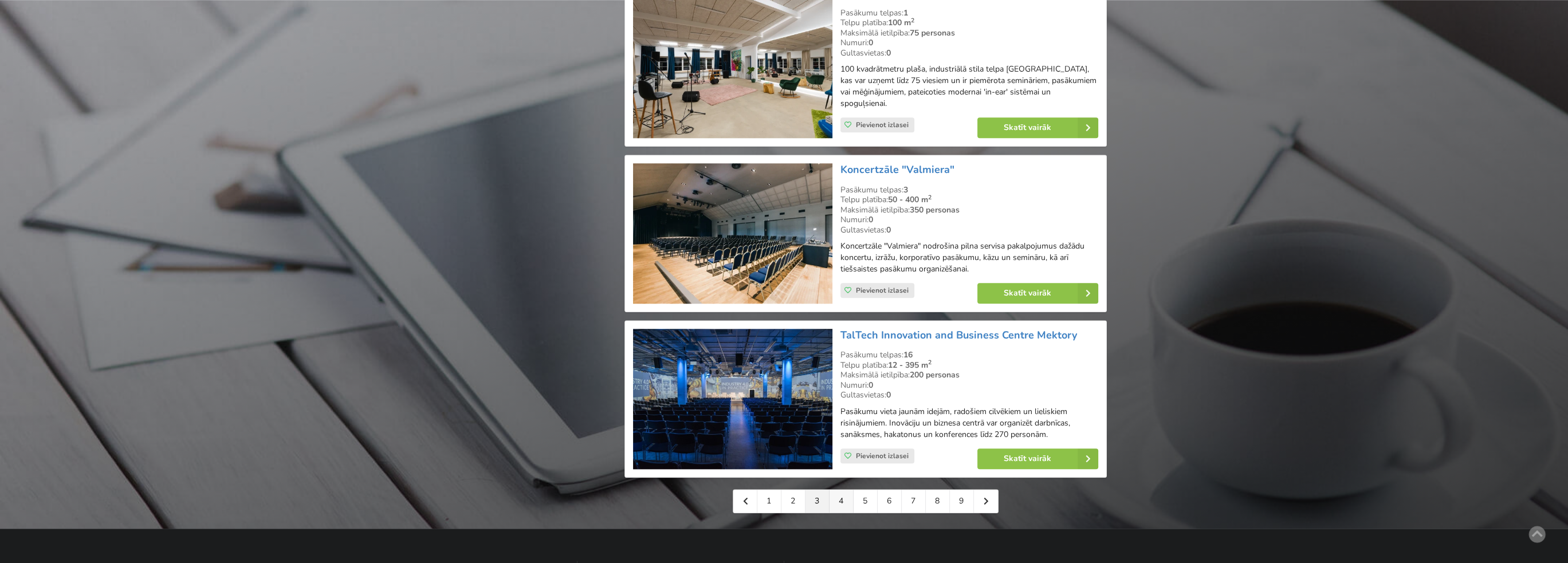
click at [841, 489] on link "4" at bounding box center [841, 500] width 24 height 22
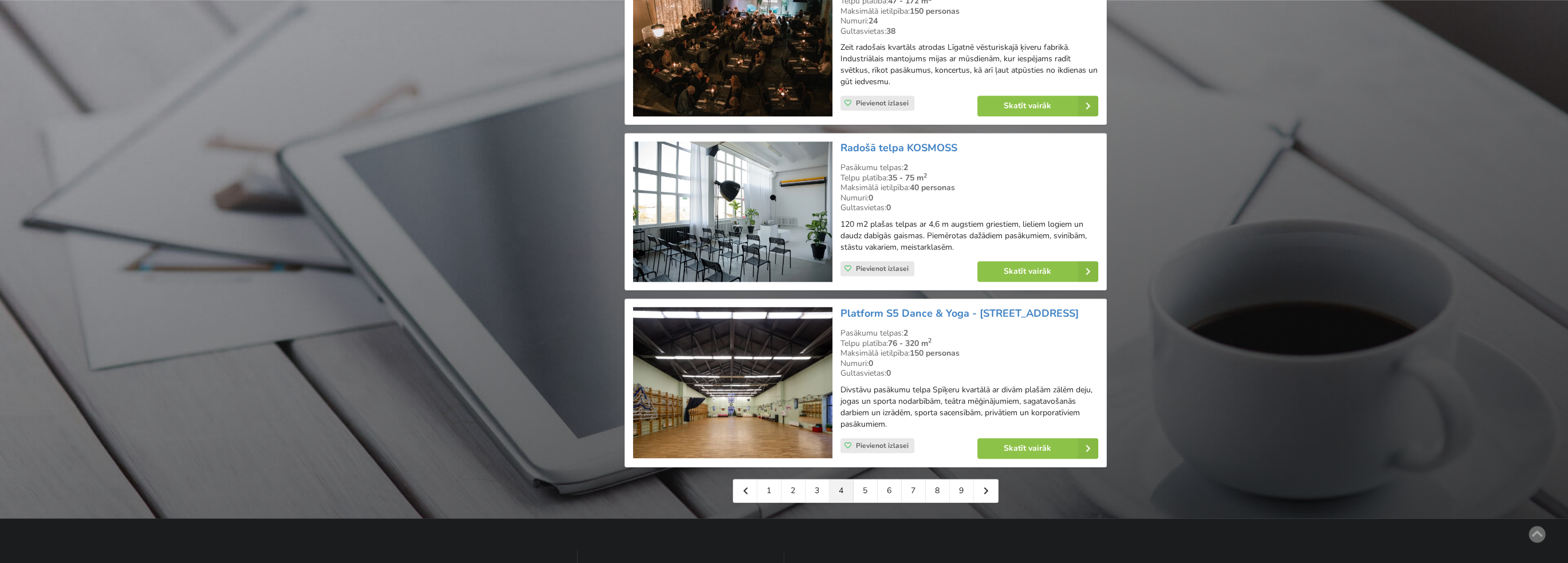
scroll to position [2404, 0]
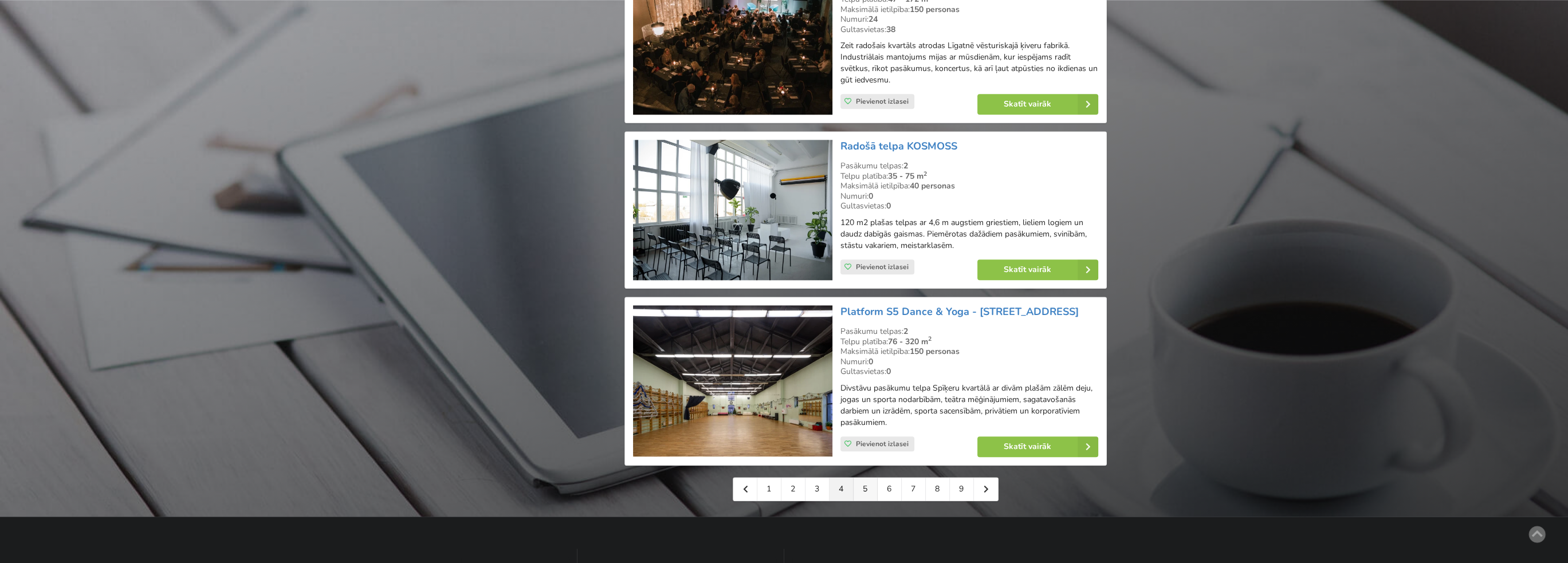
click at [861, 478] on link "5" at bounding box center [865, 488] width 24 height 22
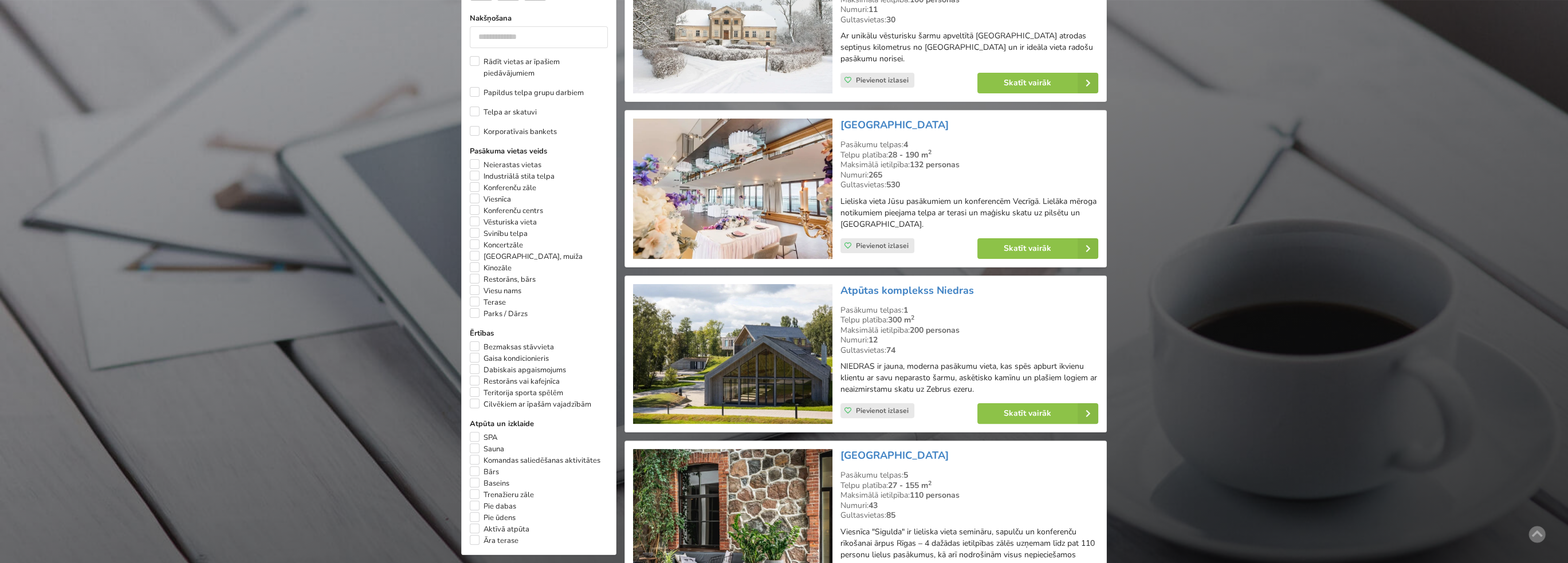
scroll to position [687, 0]
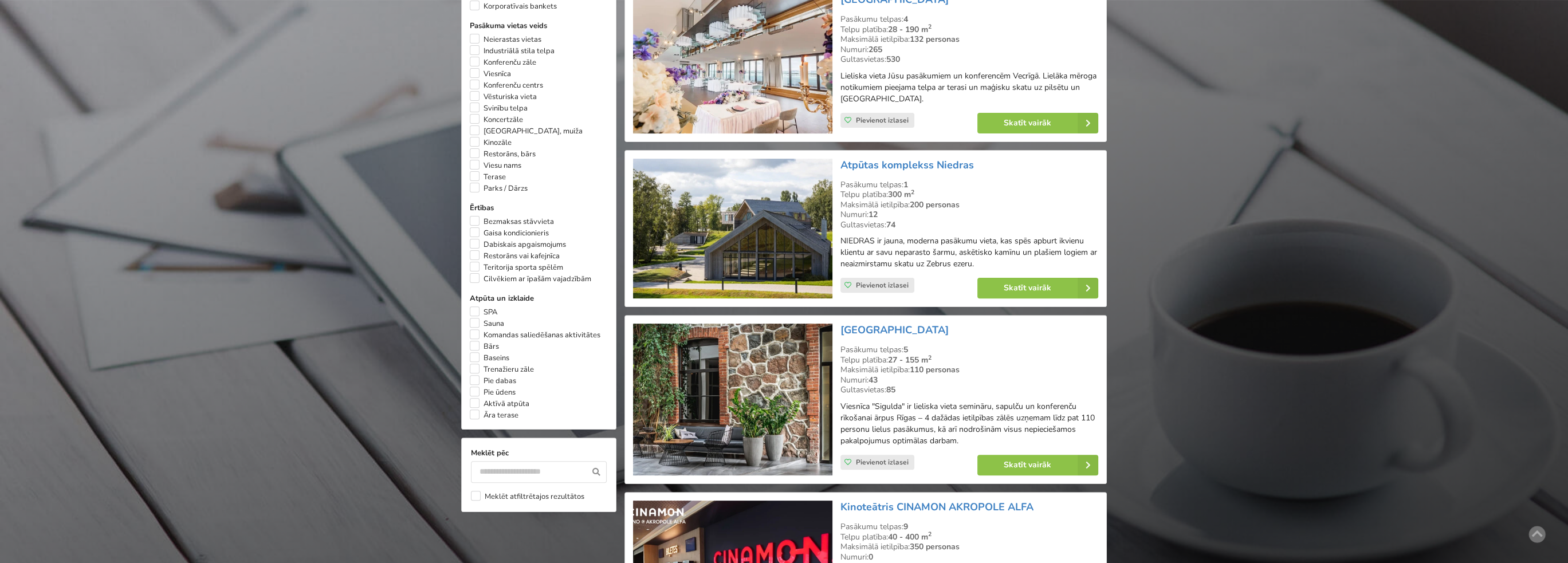
click at [789, 237] on img at bounding box center [732, 228] width 199 height 140
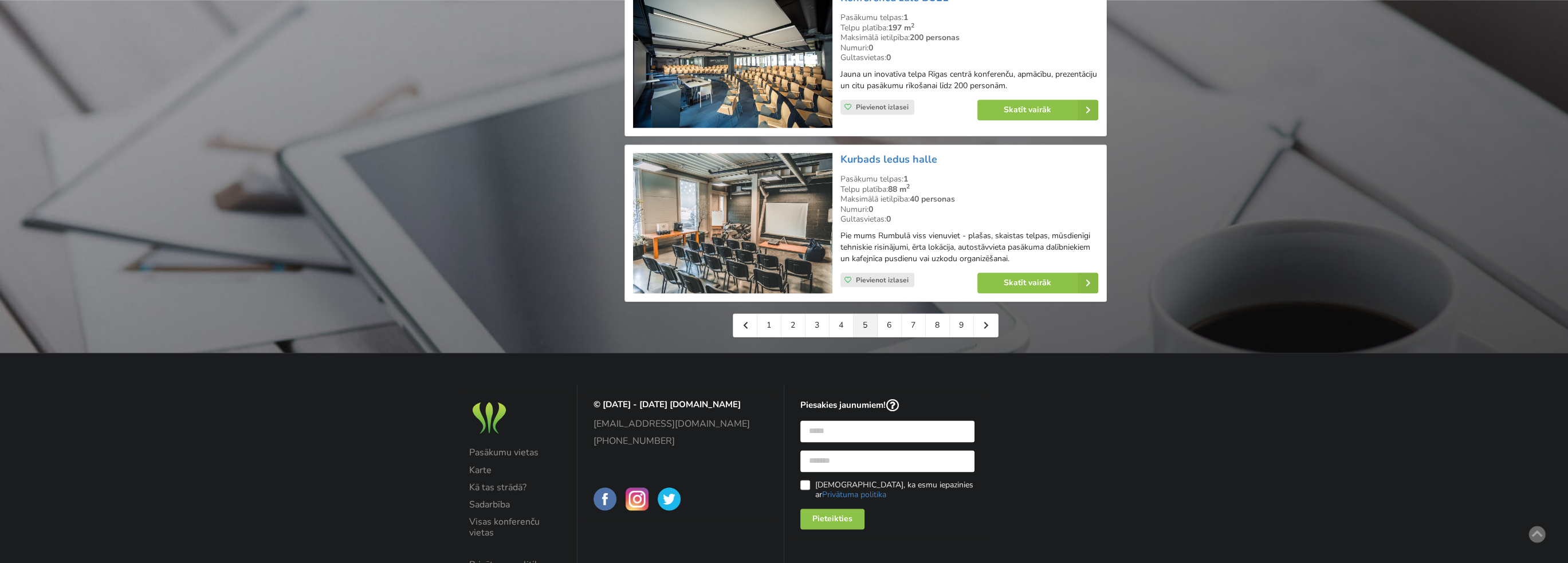
scroll to position [2573, 0]
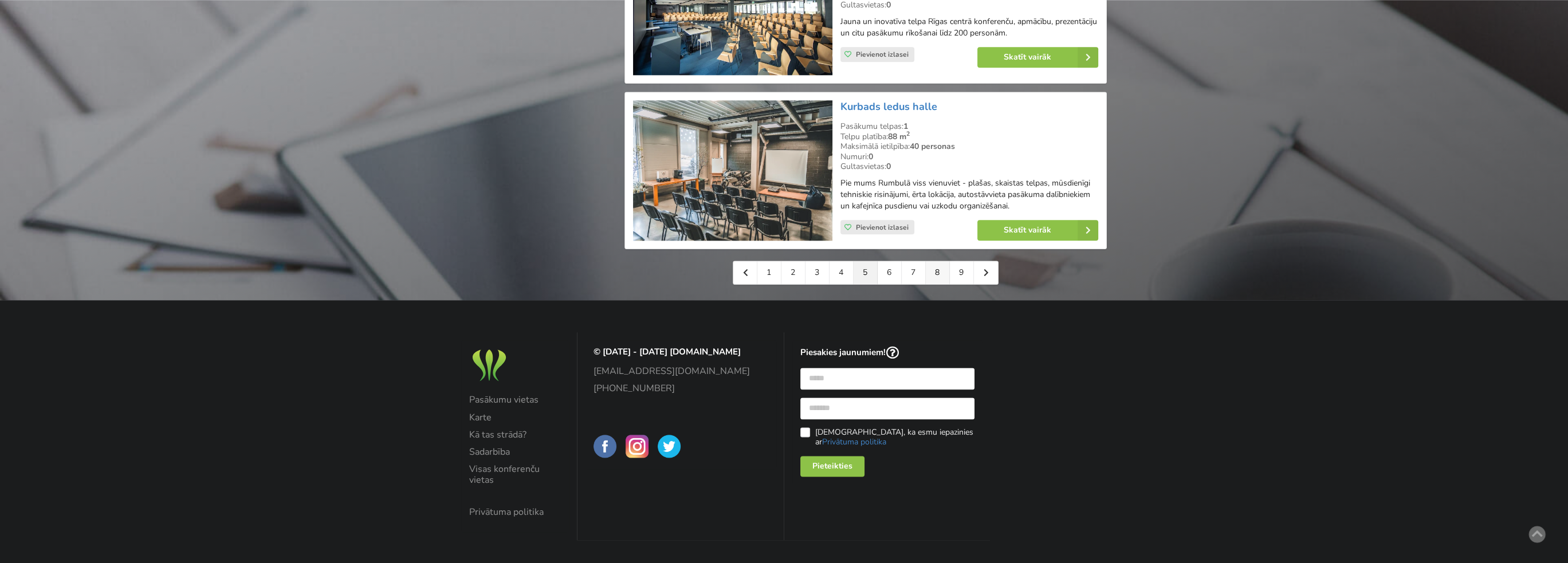
click at [935, 263] on link "8" at bounding box center [937, 272] width 24 height 22
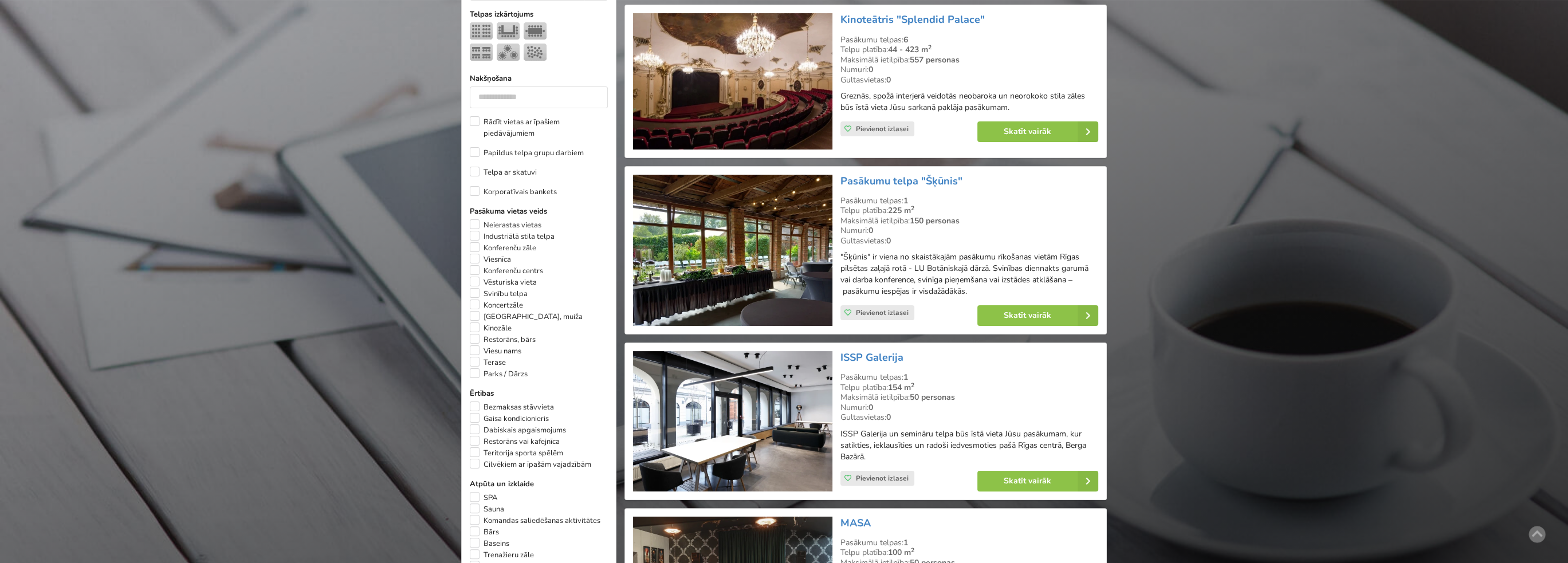
scroll to position [572, 0]
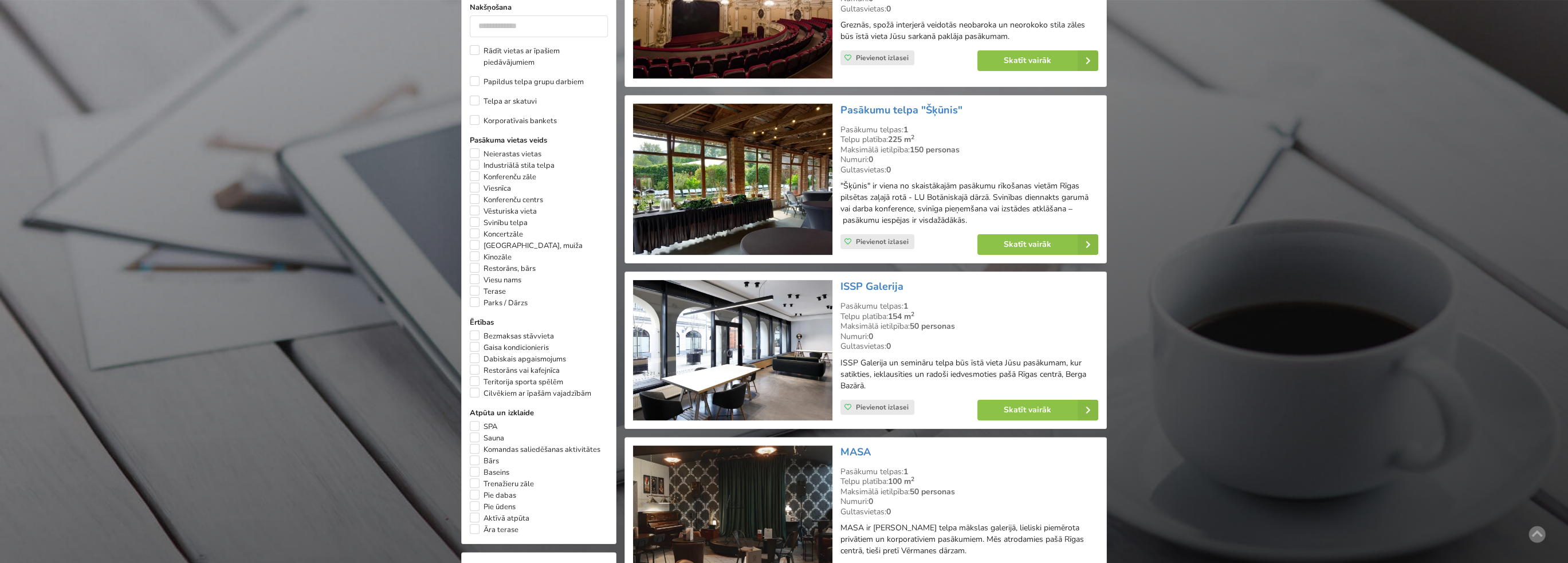
click at [811, 482] on img at bounding box center [732, 517] width 199 height 145
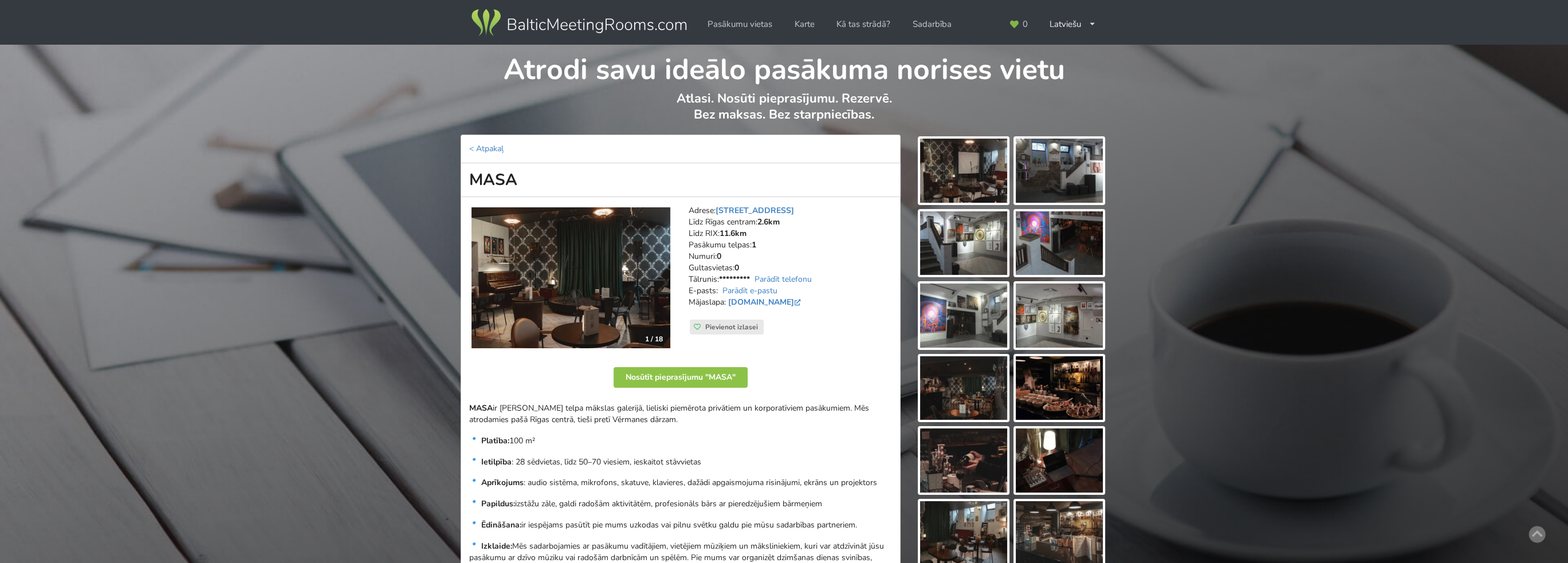
click at [951, 178] on img at bounding box center [963, 170] width 87 height 64
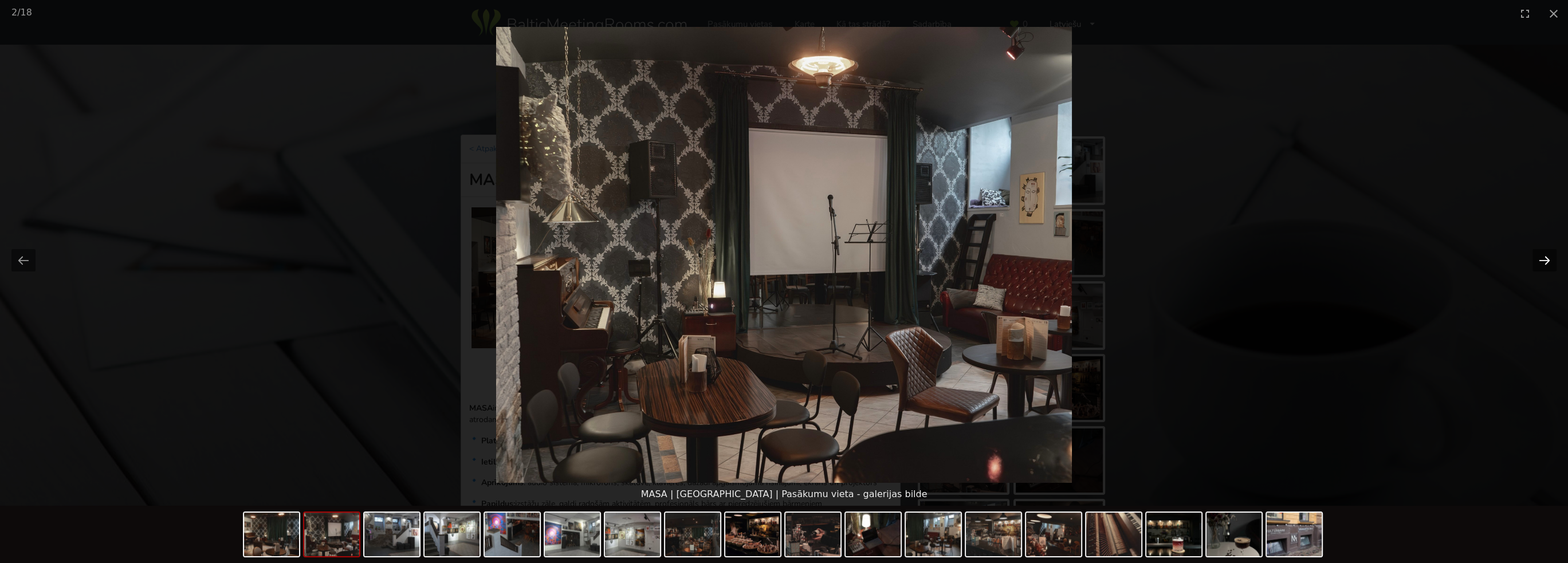
click at [1547, 255] on button "Next slide" at bounding box center [1544, 260] width 24 height 22
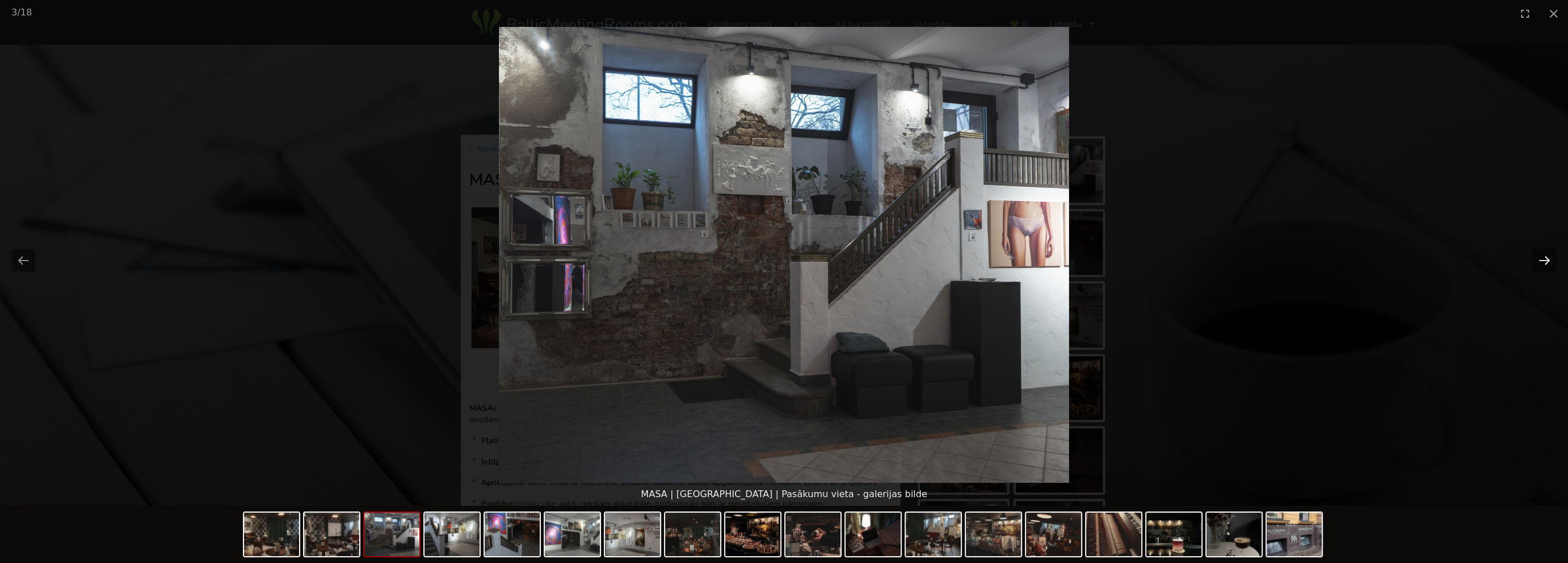
click at [1547, 255] on button "Next slide" at bounding box center [1544, 260] width 24 height 22
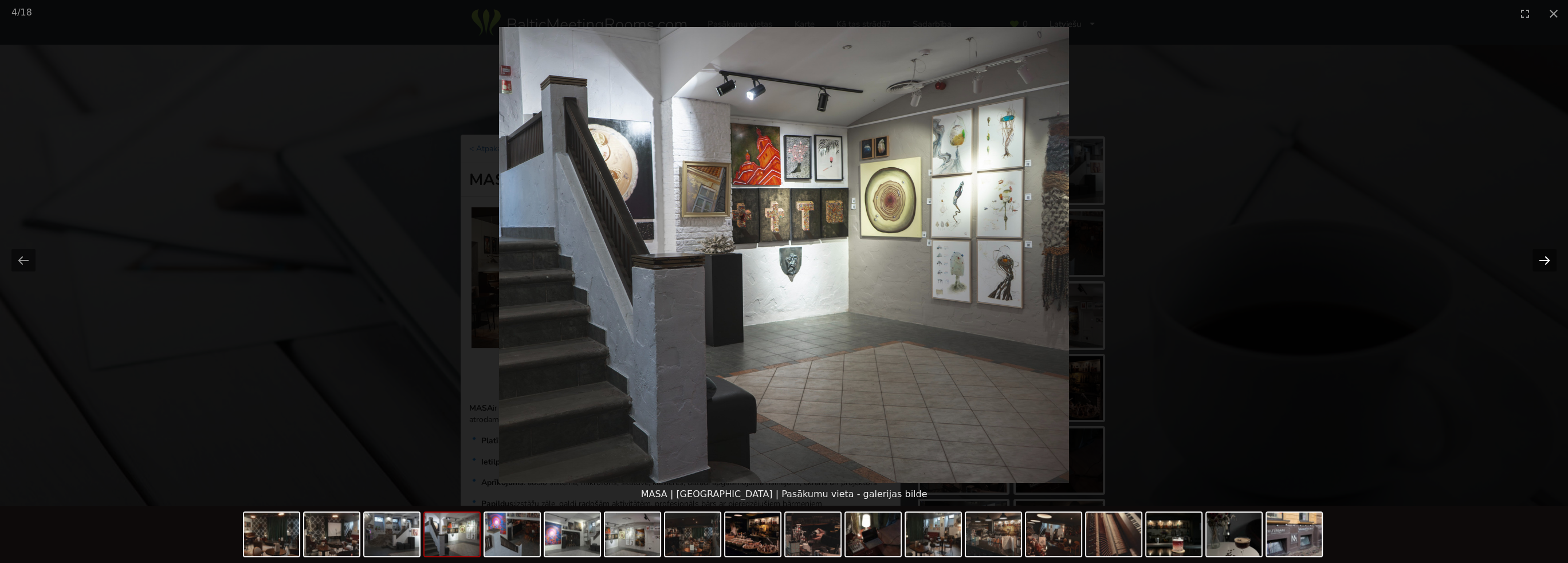
click at [1547, 255] on button "Next slide" at bounding box center [1544, 260] width 24 height 22
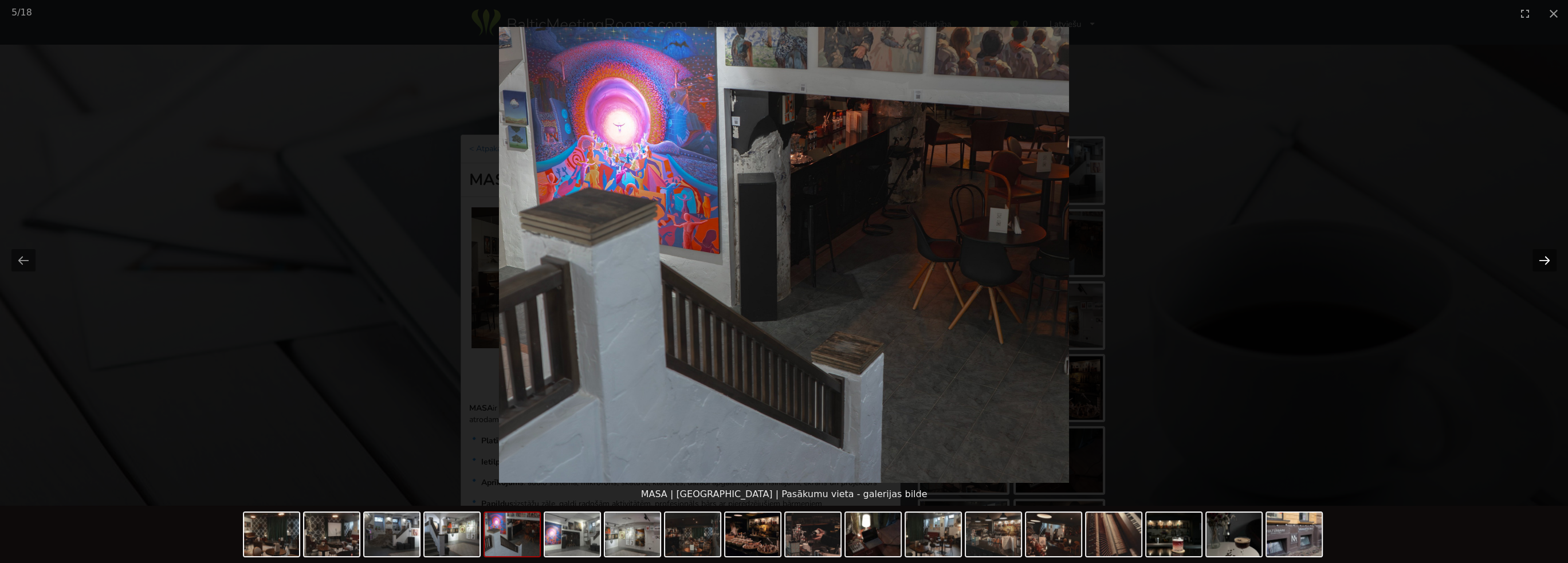
click at [1547, 255] on button "Next slide" at bounding box center [1544, 260] width 24 height 22
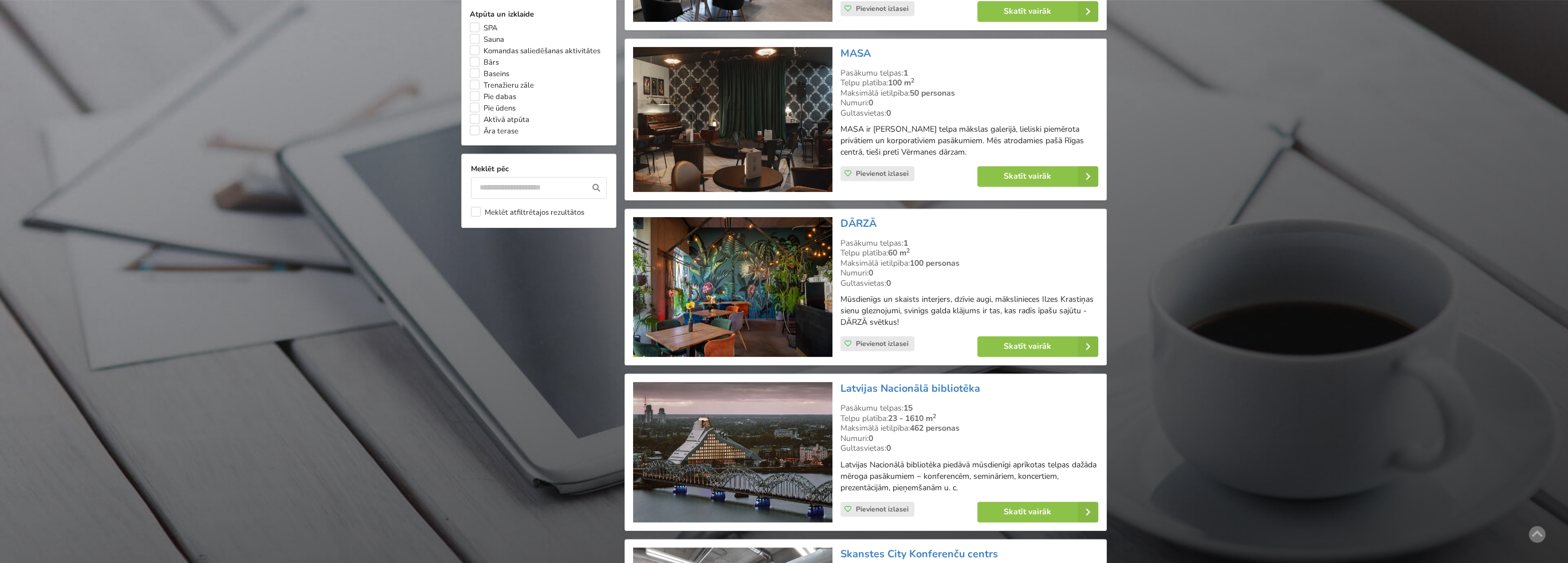
scroll to position [973, 0]
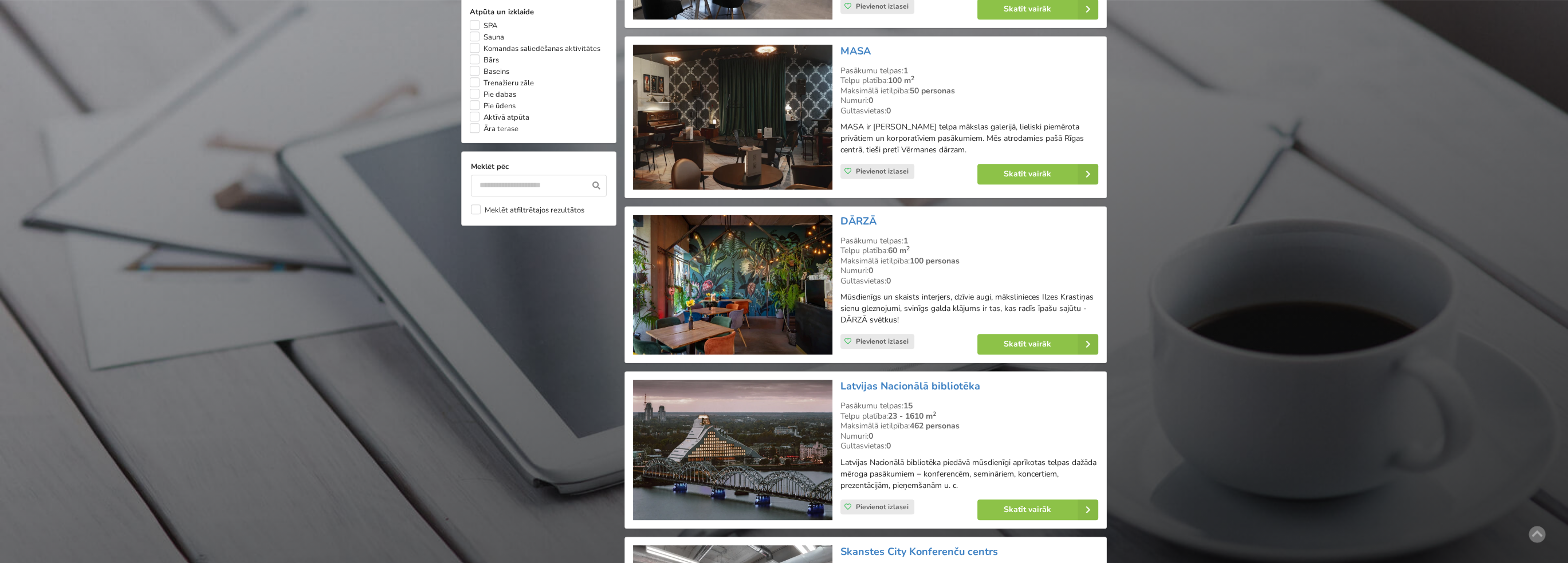
click at [722, 274] on img at bounding box center [732, 285] width 199 height 140
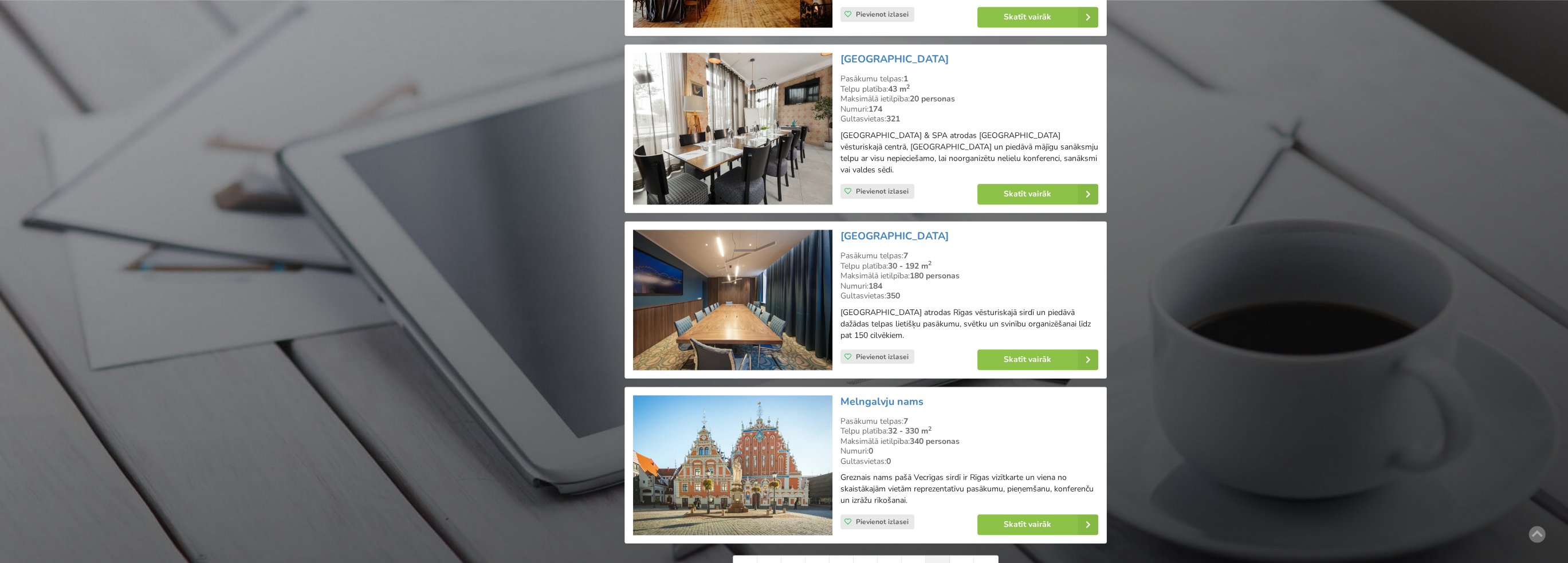
scroll to position [2346, 0]
